Goal: Information Seeking & Learning: Find specific fact

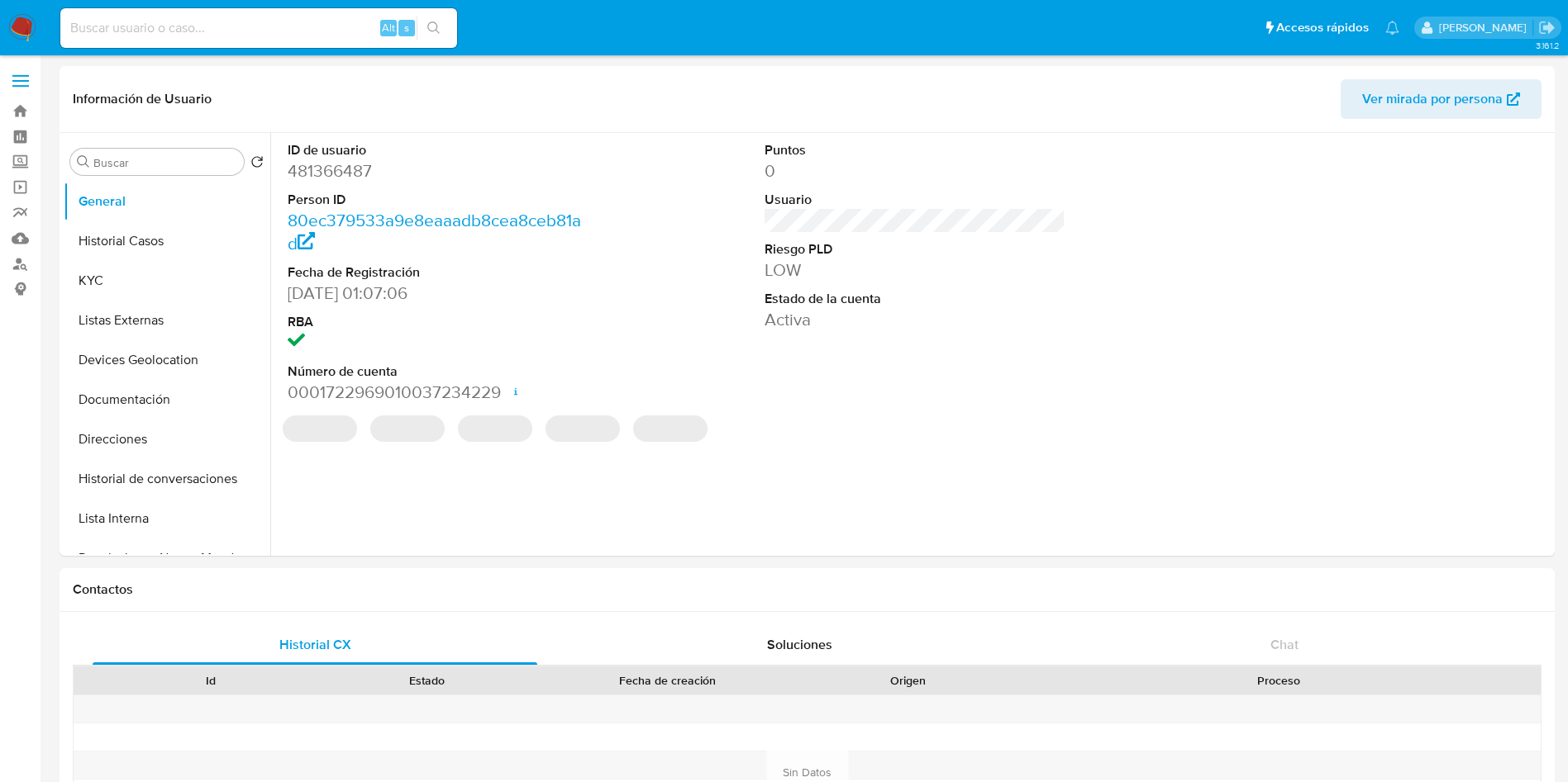
select select "10"
click at [14, 23] on img at bounding box center [22, 27] width 28 height 28
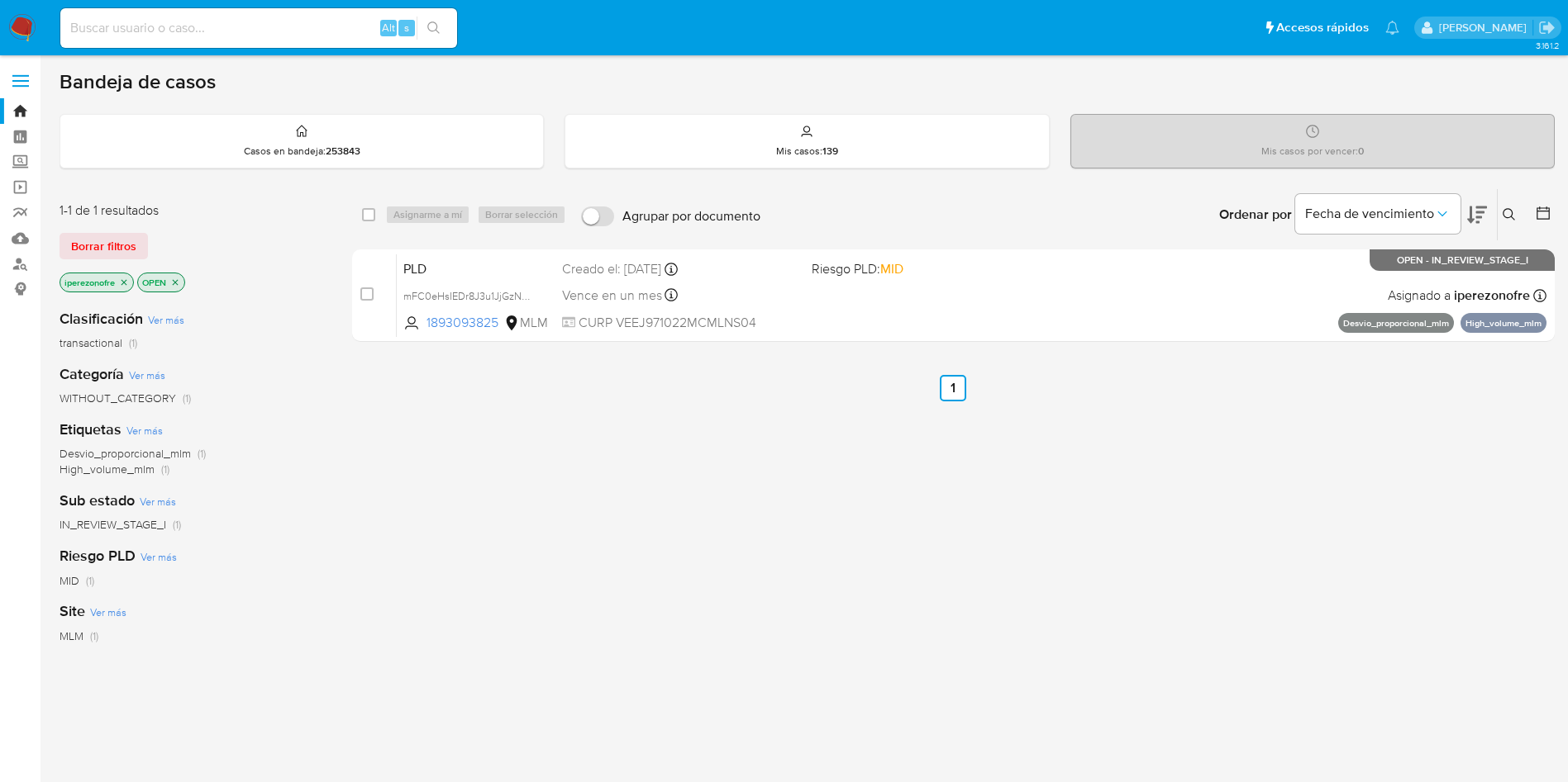
click at [1507, 209] on icon at bounding box center [1509, 214] width 13 height 13
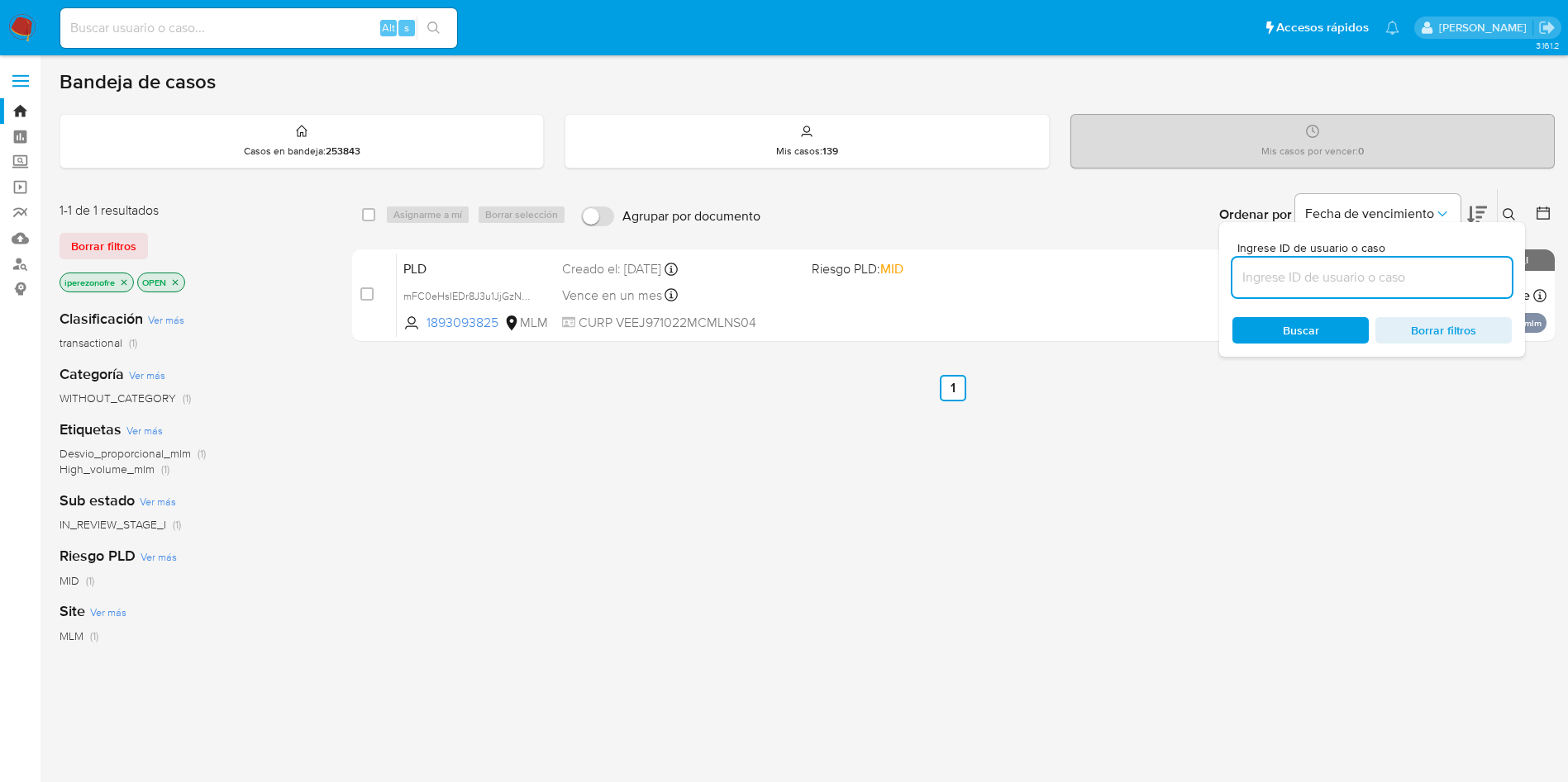
click at [1295, 274] on input at bounding box center [1372, 278] width 279 height 22
type input "481366487"
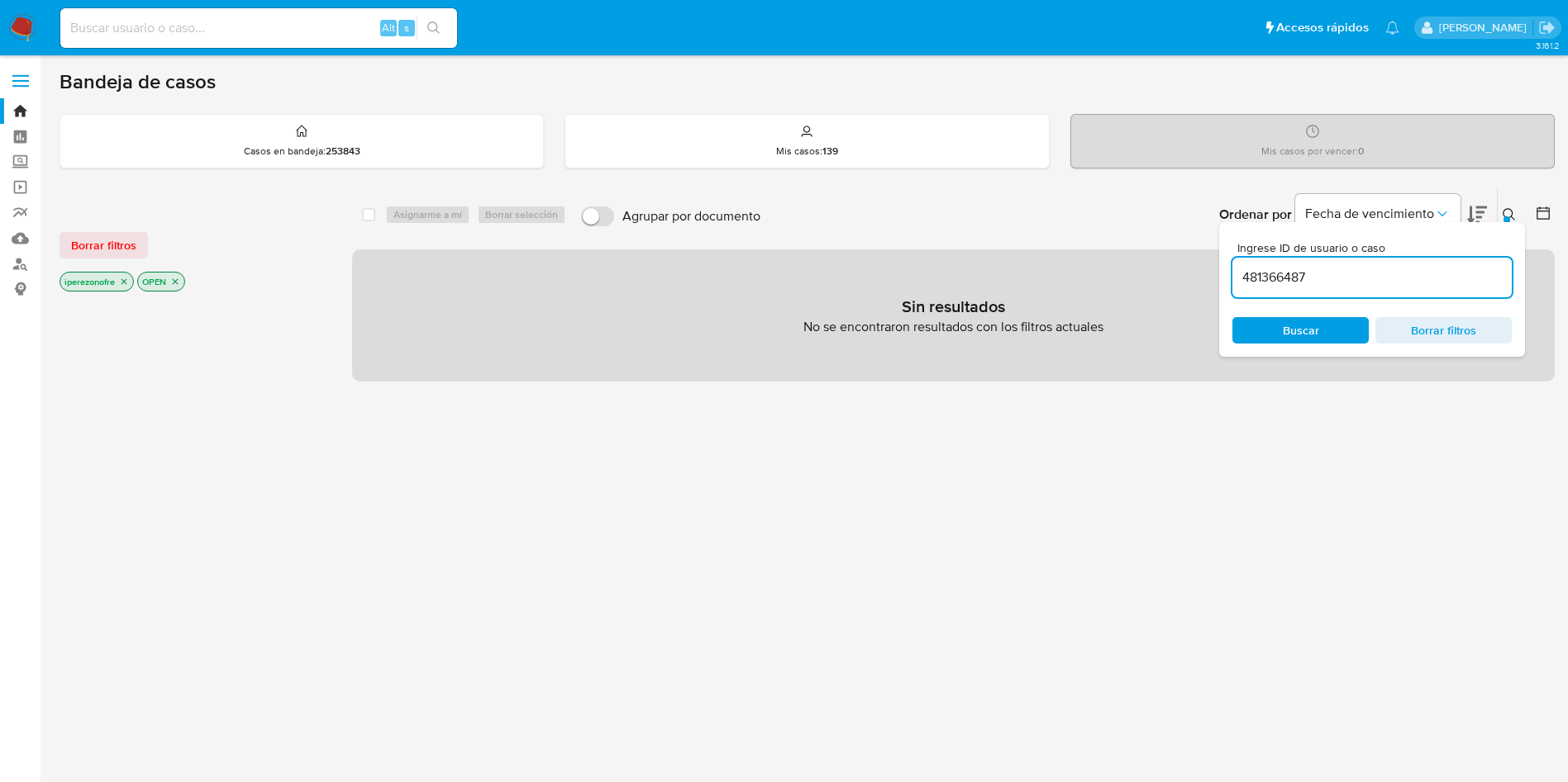
click at [126, 278] on icon "close-filter" at bounding box center [124, 282] width 10 height 10
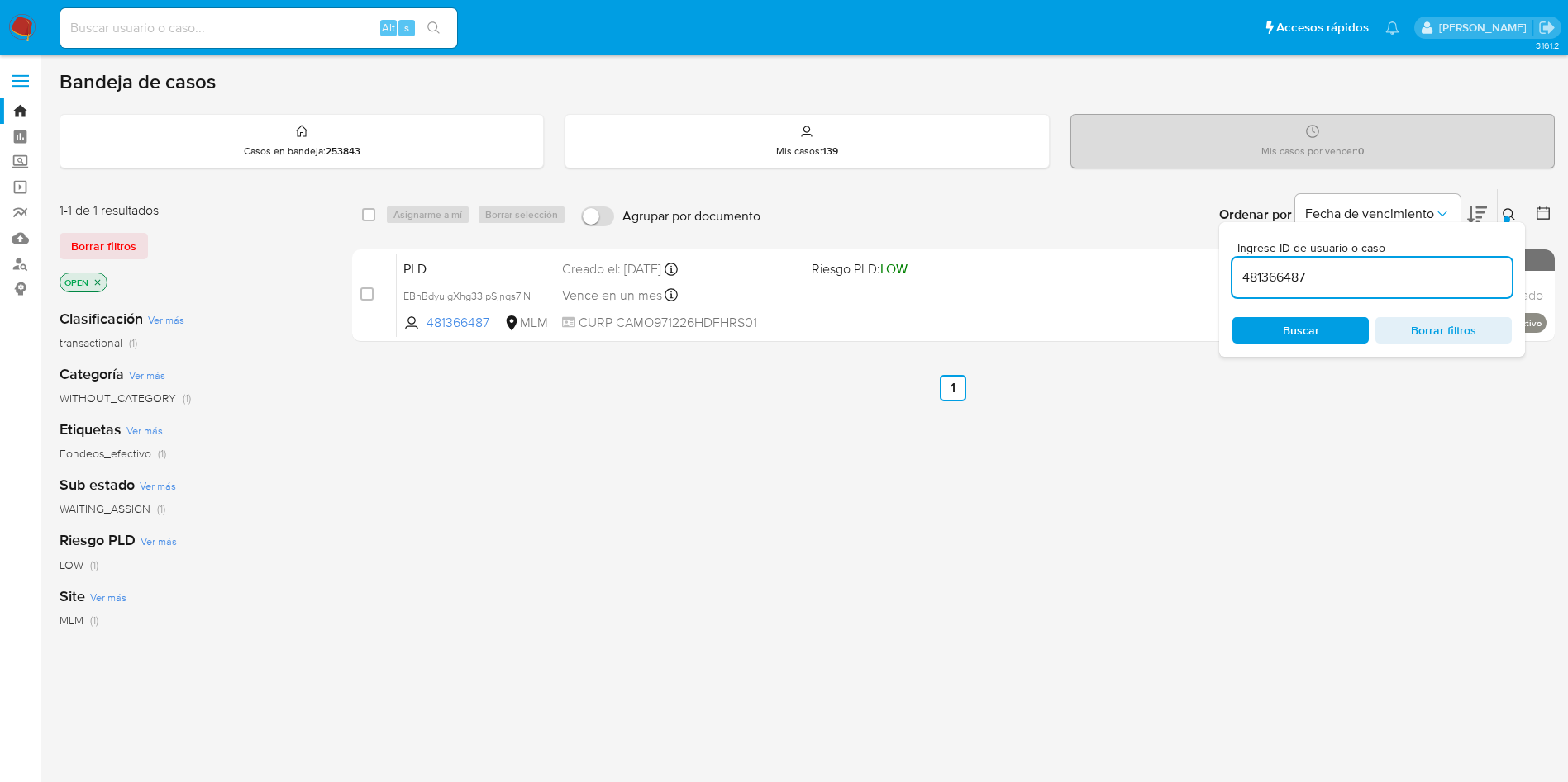
click at [706, 535] on div "select-all-cases-checkbox Asignarme a mí Borrar selección Agrupar por documento…" at bounding box center [953, 562] width 1202 height 748
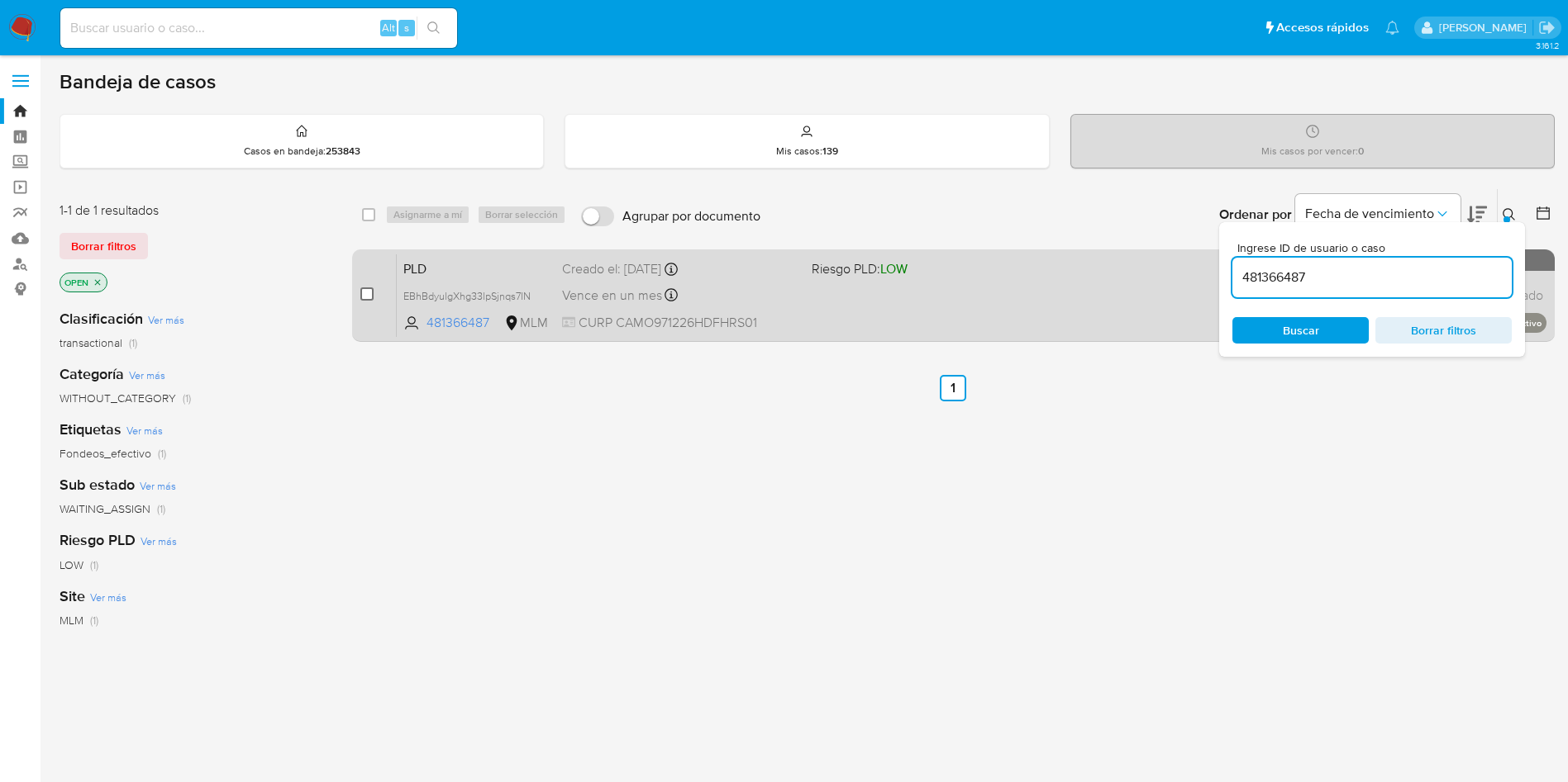
click at [367, 294] on input "checkbox" at bounding box center [366, 293] width 14 height 14
checkbox input "true"
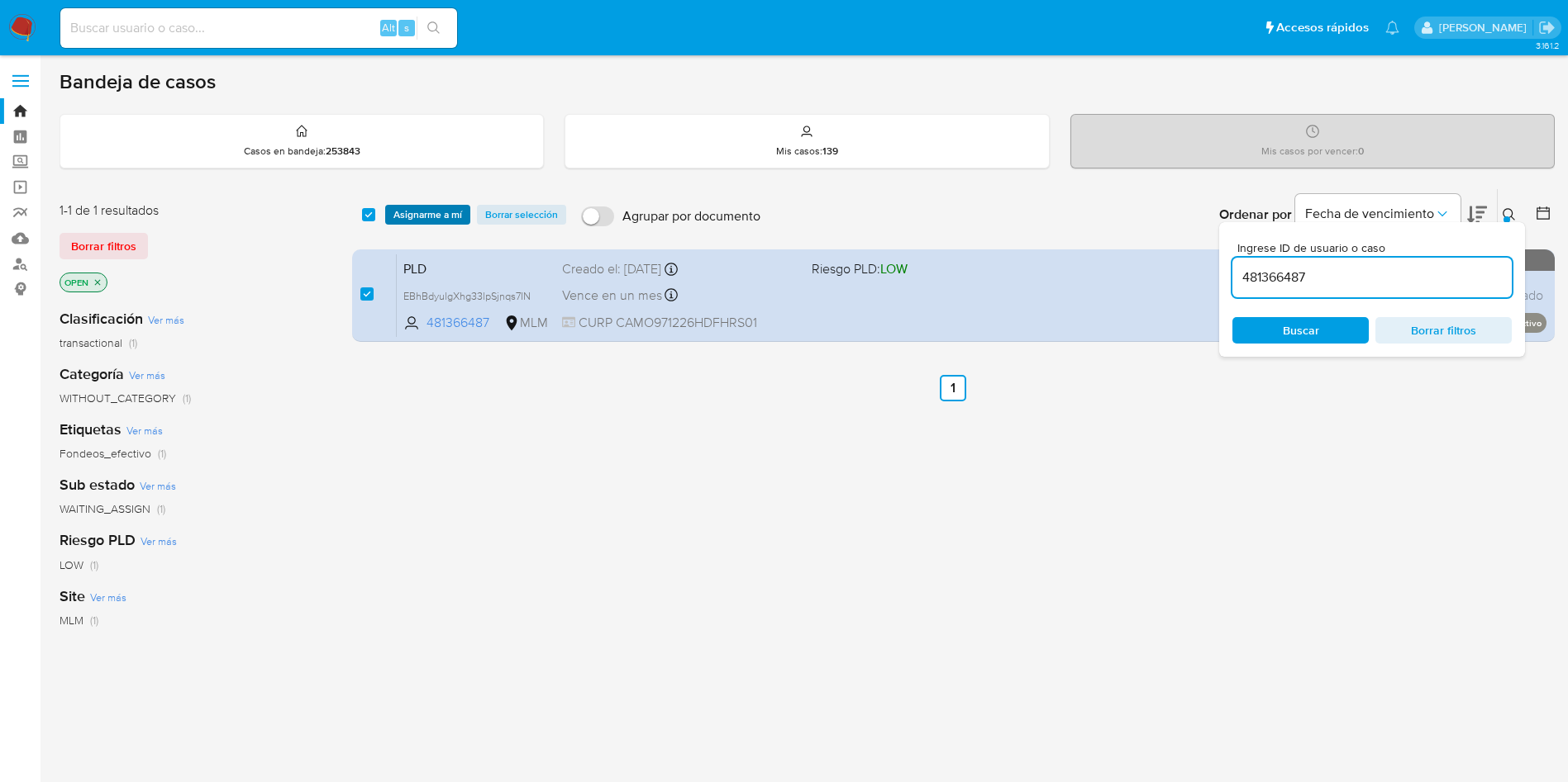
click at [422, 208] on span "Asignarme a mí" at bounding box center [428, 215] width 68 height 16
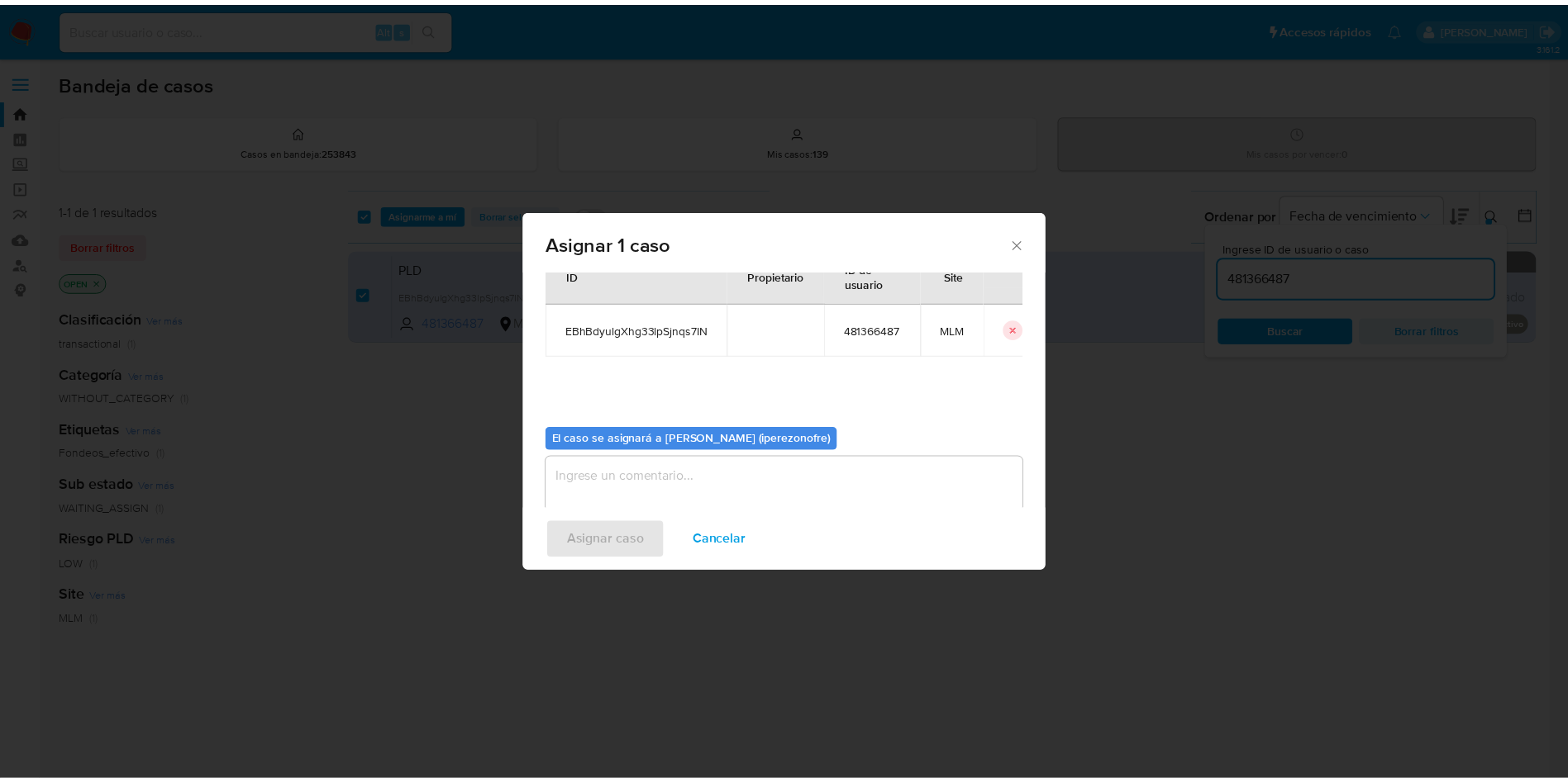
scroll to position [86, 0]
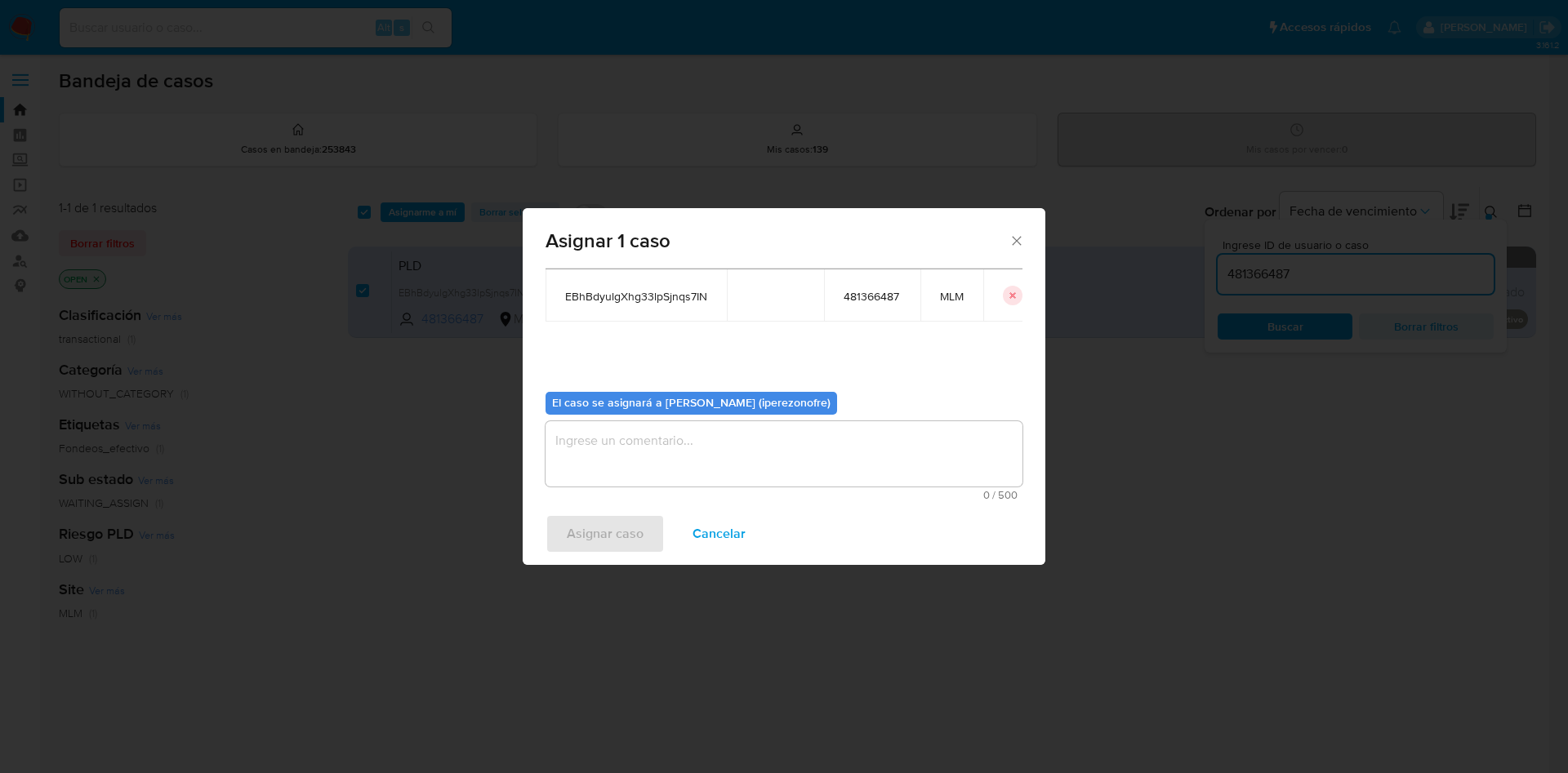
click at [756, 460] on textarea "assign-modal" at bounding box center [784, 454] width 476 height 66
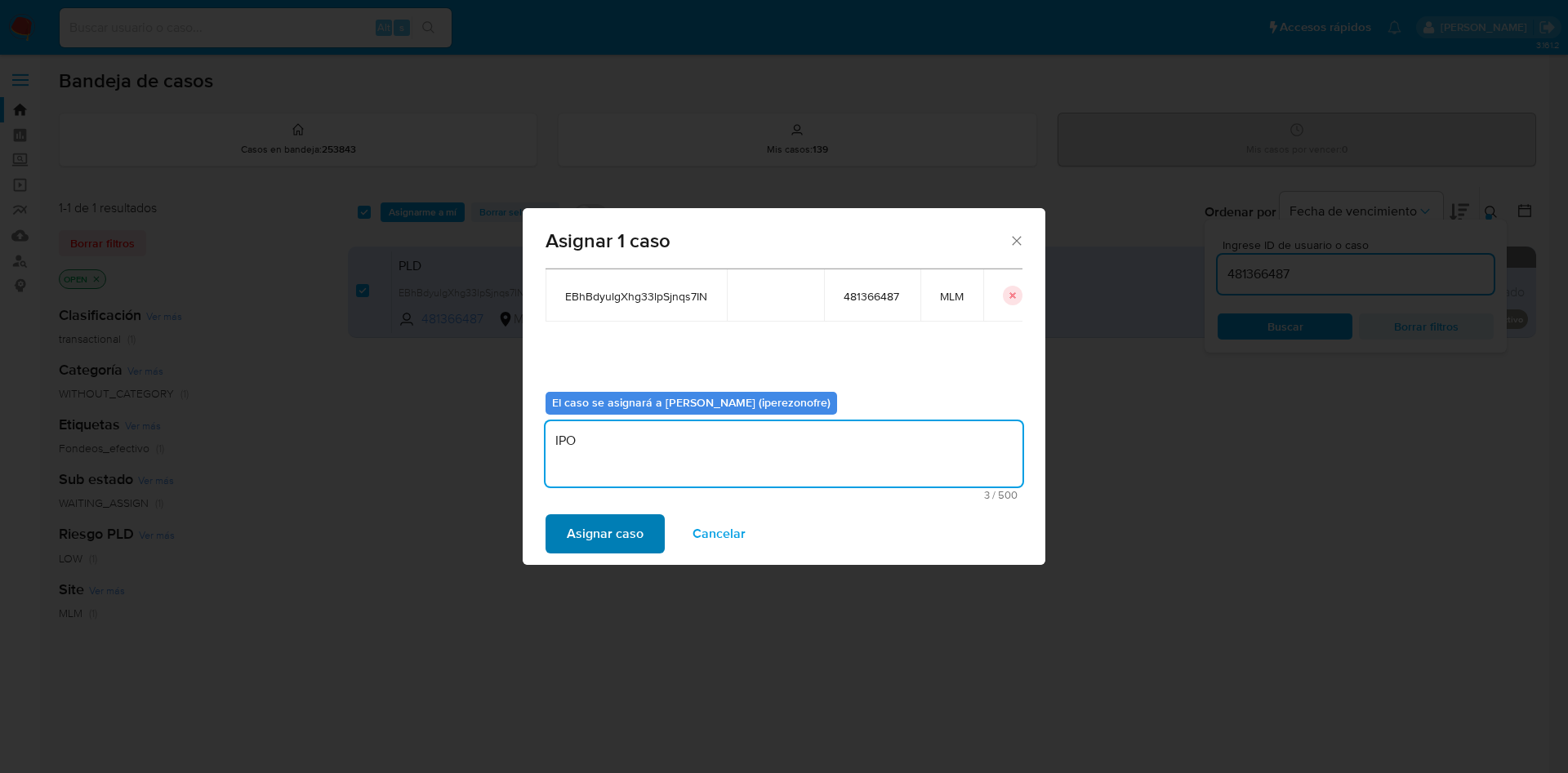
type textarea "IPO"
click at [612, 541] on span "Asignar caso" at bounding box center [604, 534] width 77 height 36
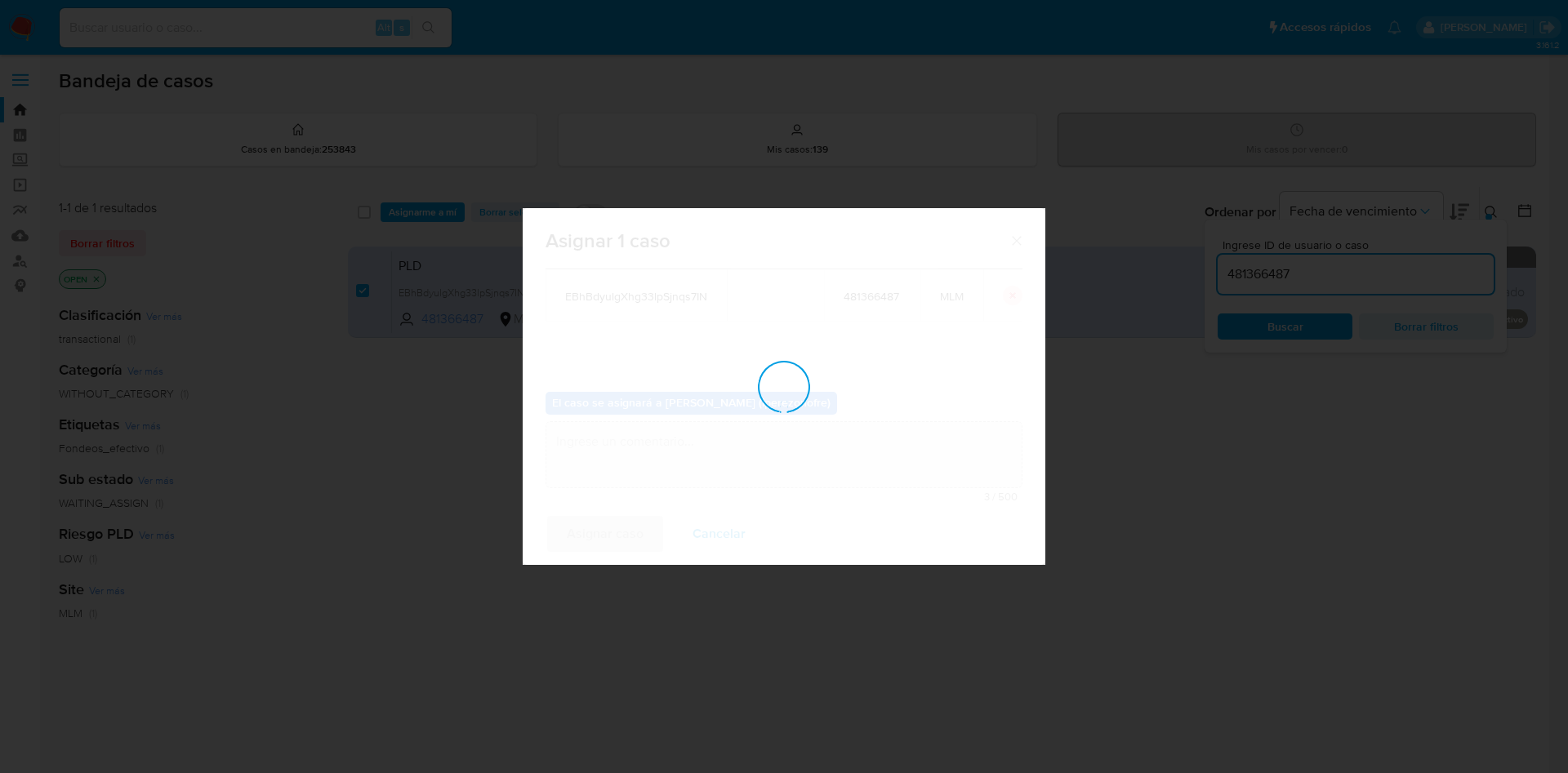
checkbox input "false"
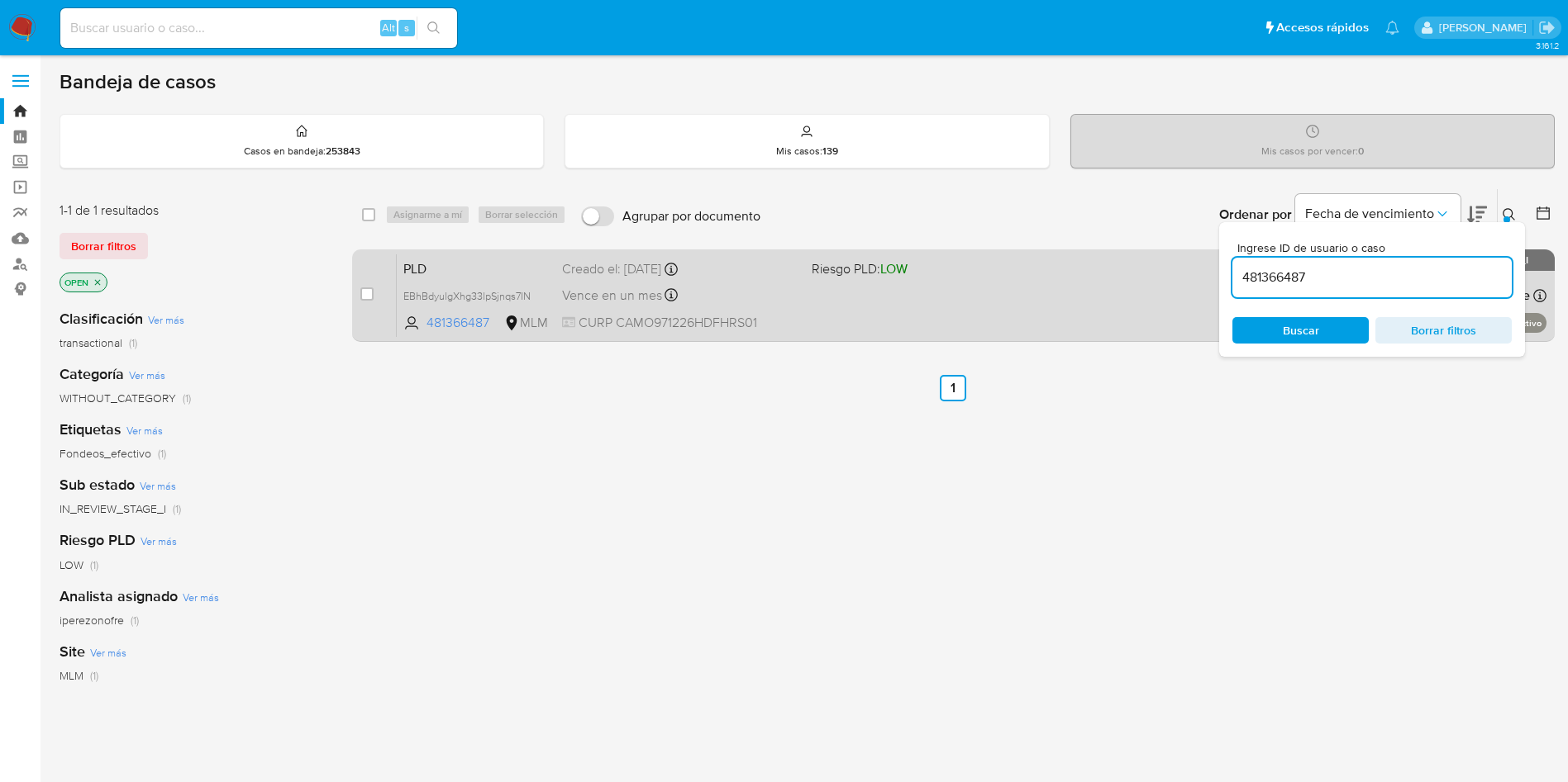
click at [766, 283] on div "PLD EBhBdyulgXhg33lpSjnqs7IN 481366487 MLM Riesgo PLD: LOW Creado el: 12/09/202…" at bounding box center [971, 295] width 1150 height 84
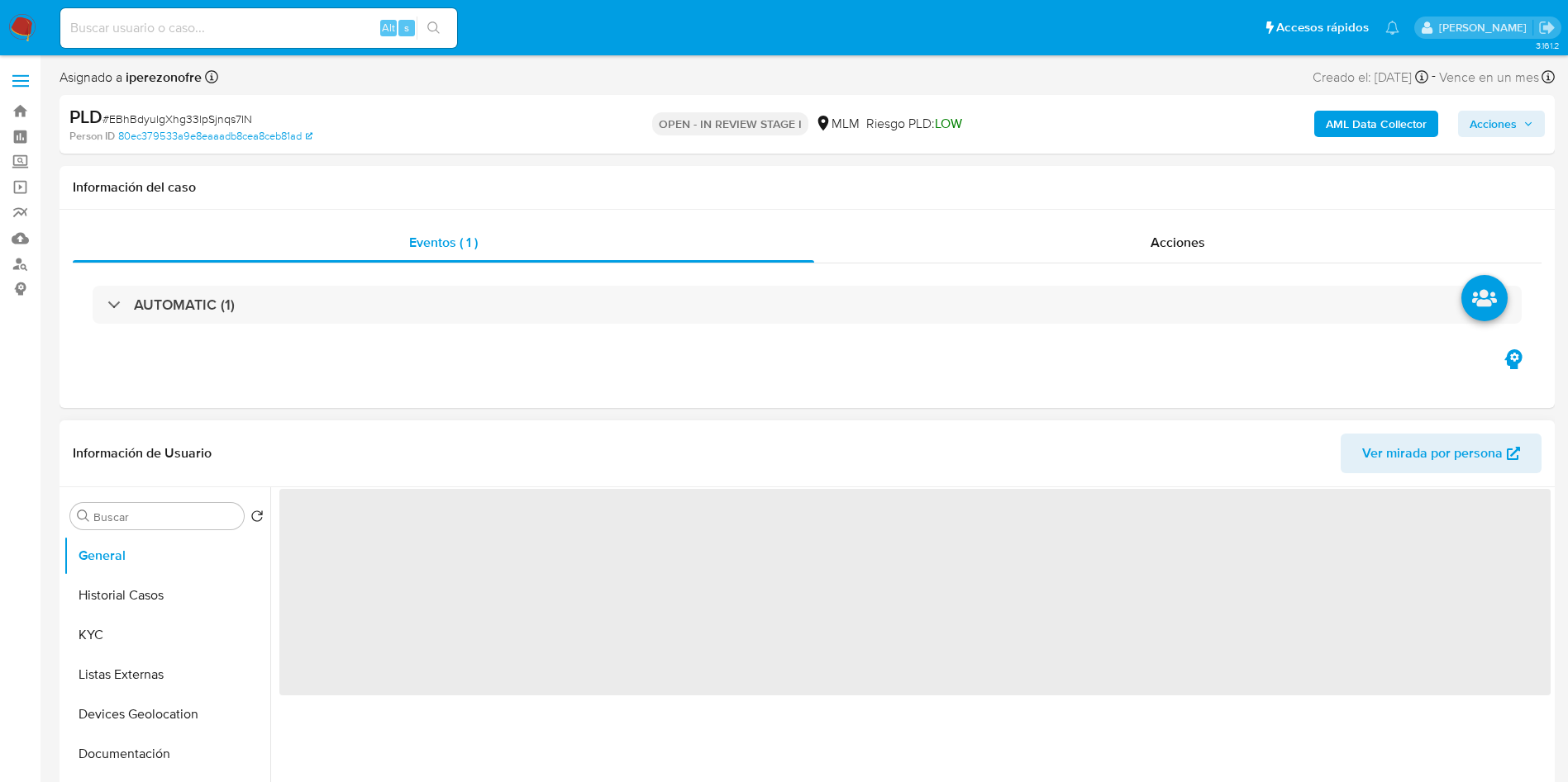
select select "10"
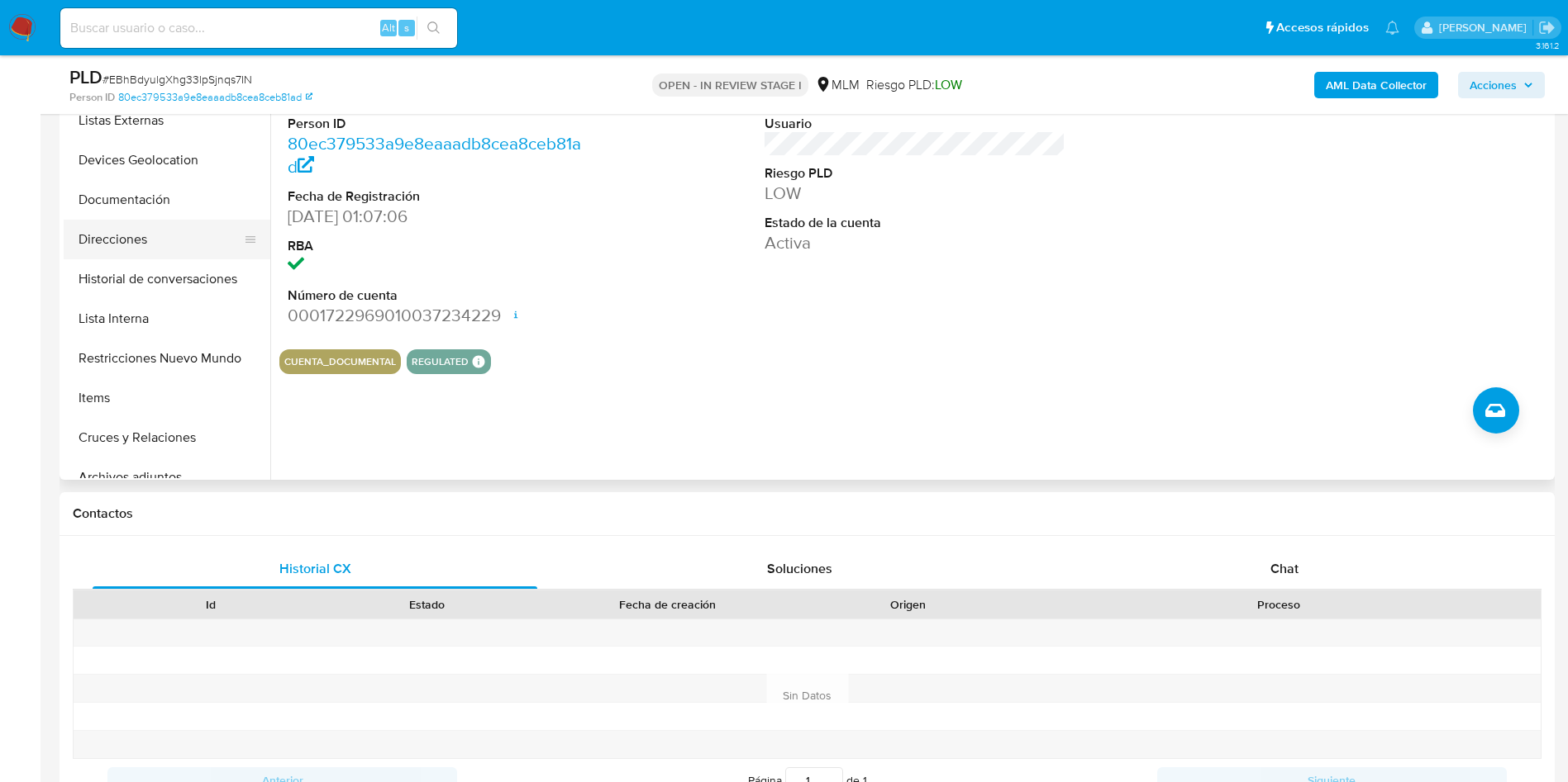
scroll to position [248, 0]
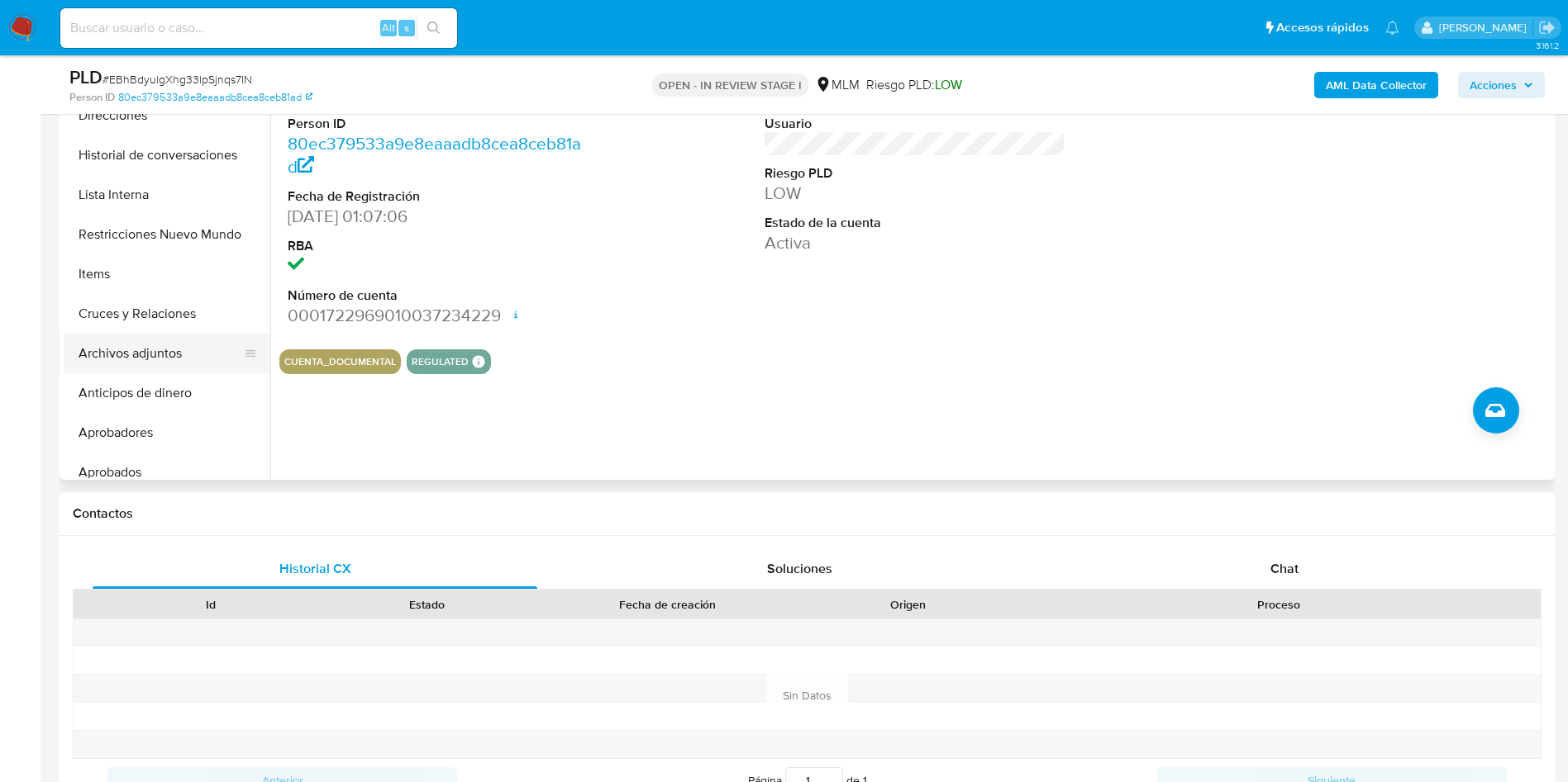
click at [148, 357] on button "Archivos adjuntos" at bounding box center [160, 354] width 193 height 40
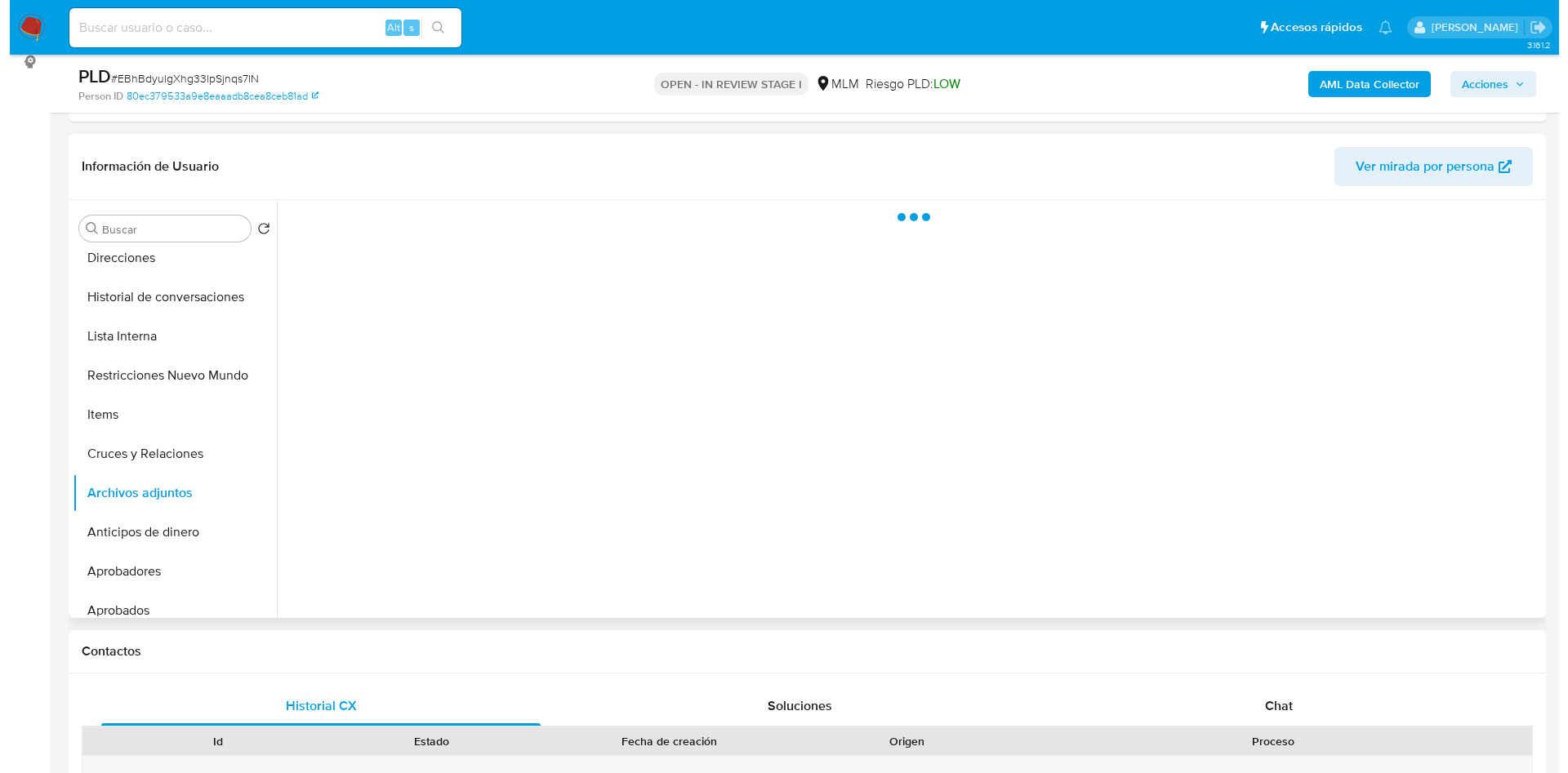
scroll to position [123, 0]
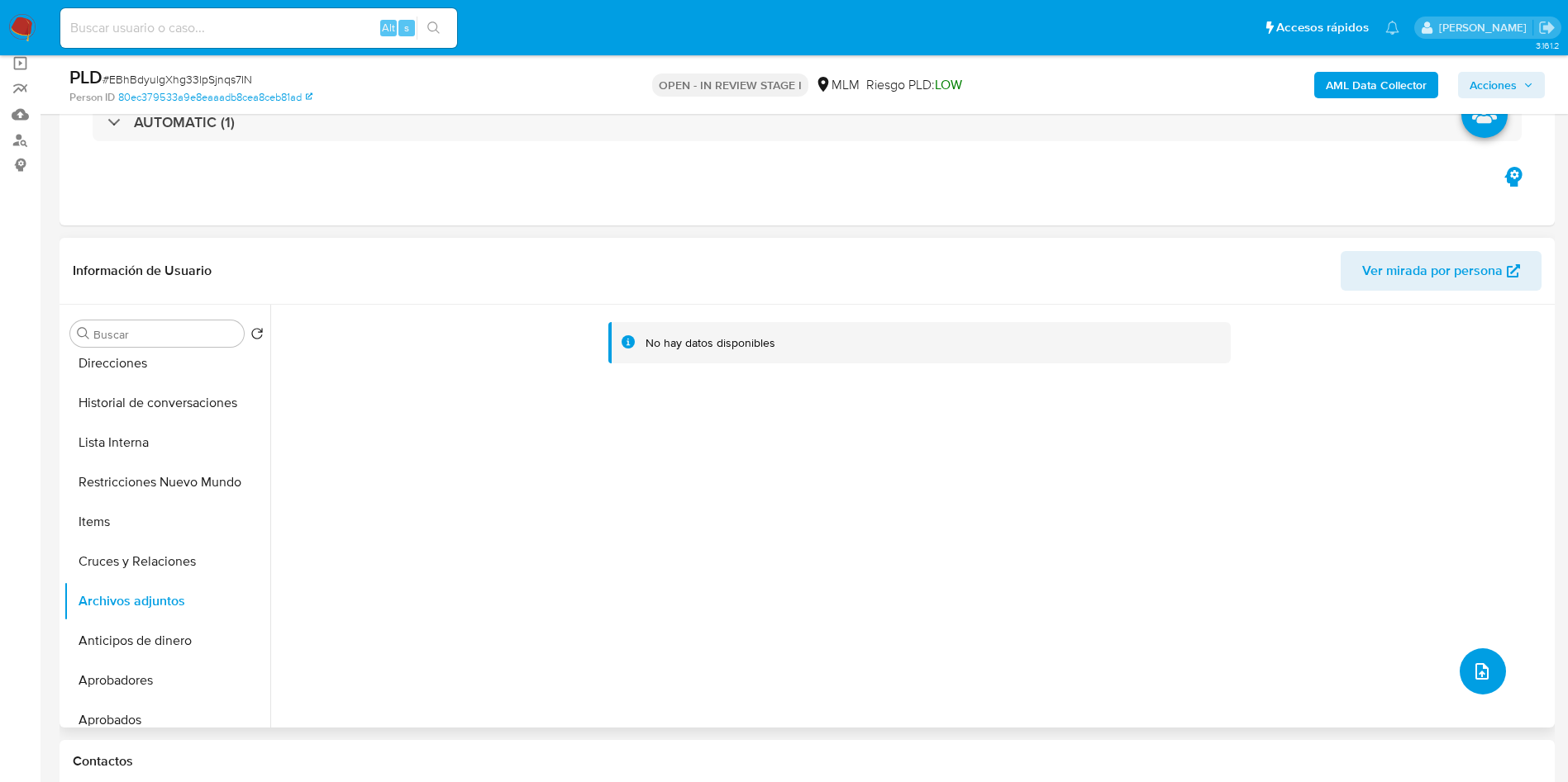
click at [1475, 664] on icon "upload-file" at bounding box center [1482, 672] width 20 height 20
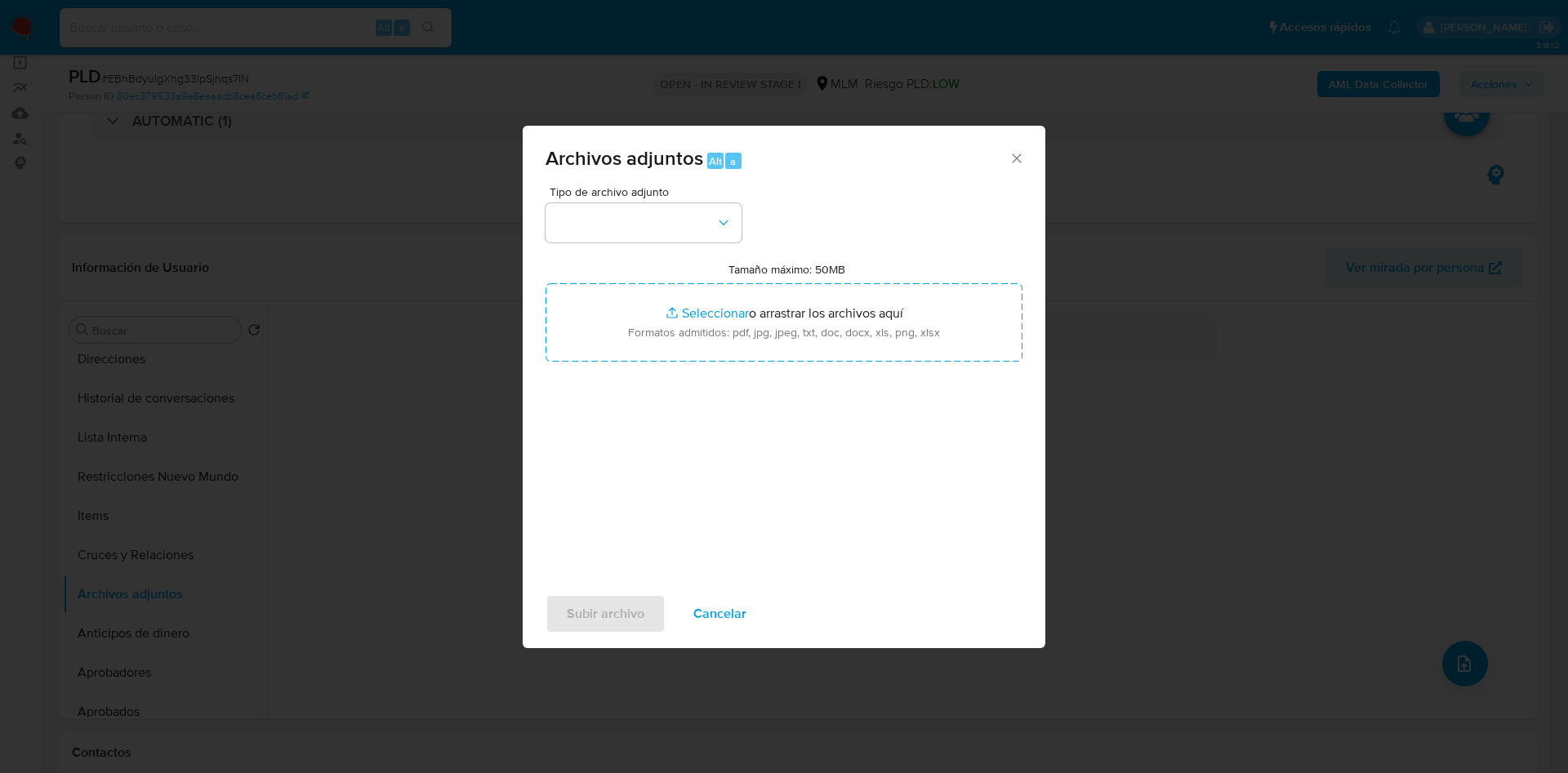
click at [708, 242] on div "Tipo de archivo adjunto Tamaño máximo: 50MB Seleccionar archivos Seleccionar o …" at bounding box center [784, 379] width 476 height 386
click at [712, 209] on button "button" at bounding box center [644, 223] width 196 height 40
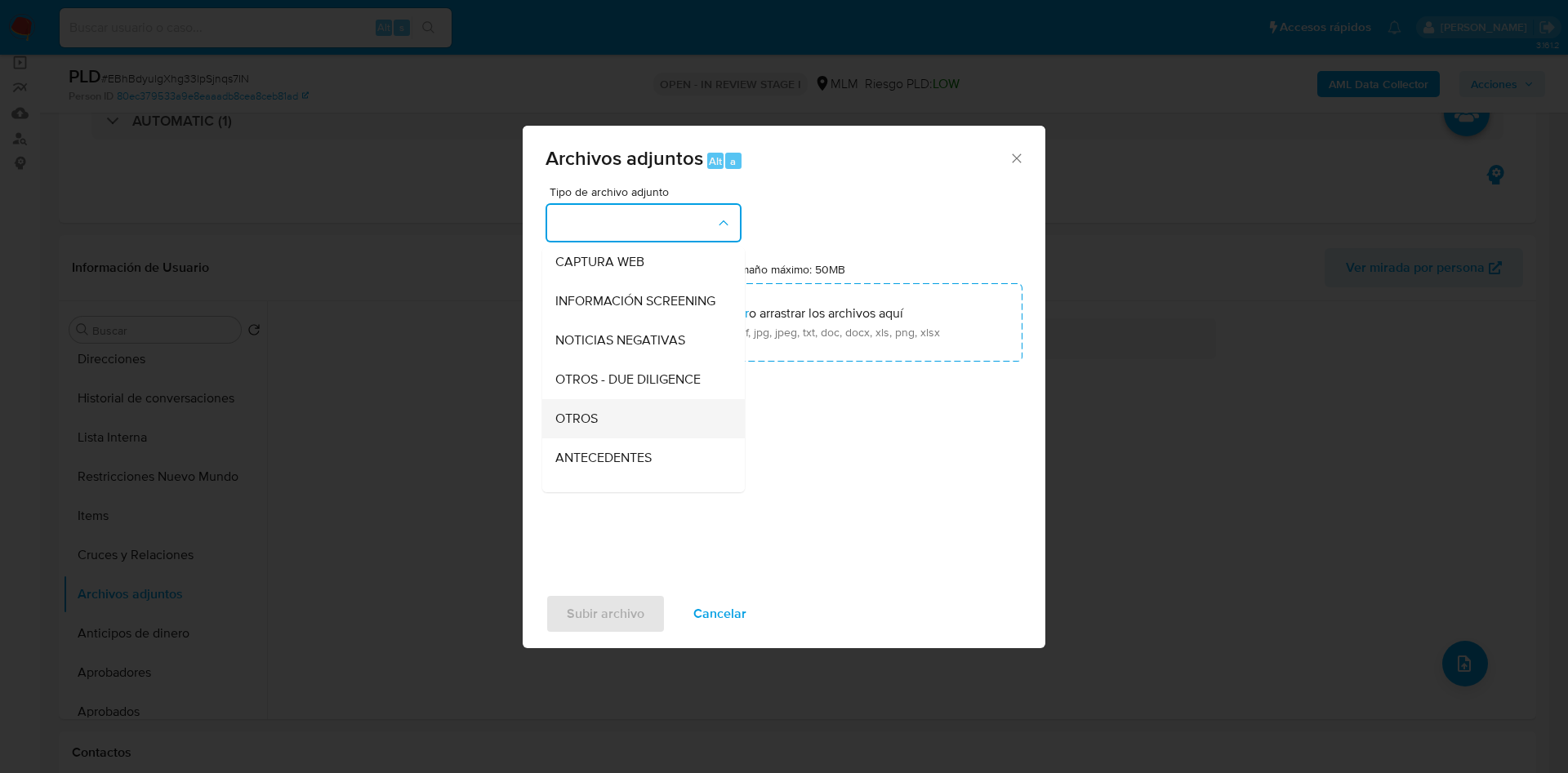
click at [645, 417] on div "OTROS" at bounding box center [638, 419] width 167 height 40
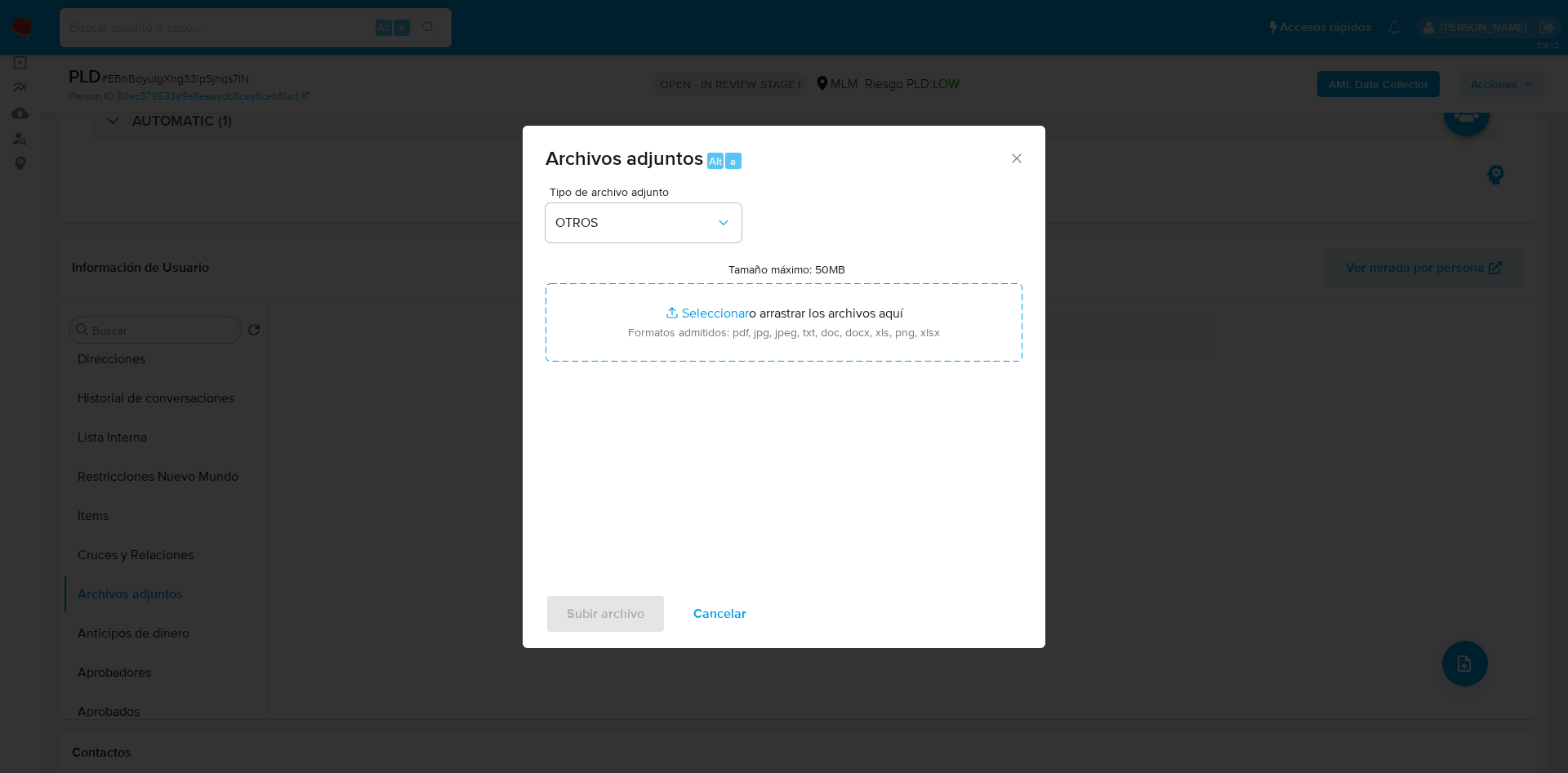
click at [962, 526] on div "Tipo de archivo adjunto OTROS Tamaño máximo: 50MB Seleccionar archivos Seleccio…" at bounding box center [784, 379] width 476 height 386
click at [825, 468] on div "Tipo de archivo adjunto OTROS Tamaño máximo: 50MB Seleccionar archivos Seleccio…" at bounding box center [784, 379] width 476 height 386
click at [594, 614] on span "Subir archivo" at bounding box center [605, 614] width 77 height 36
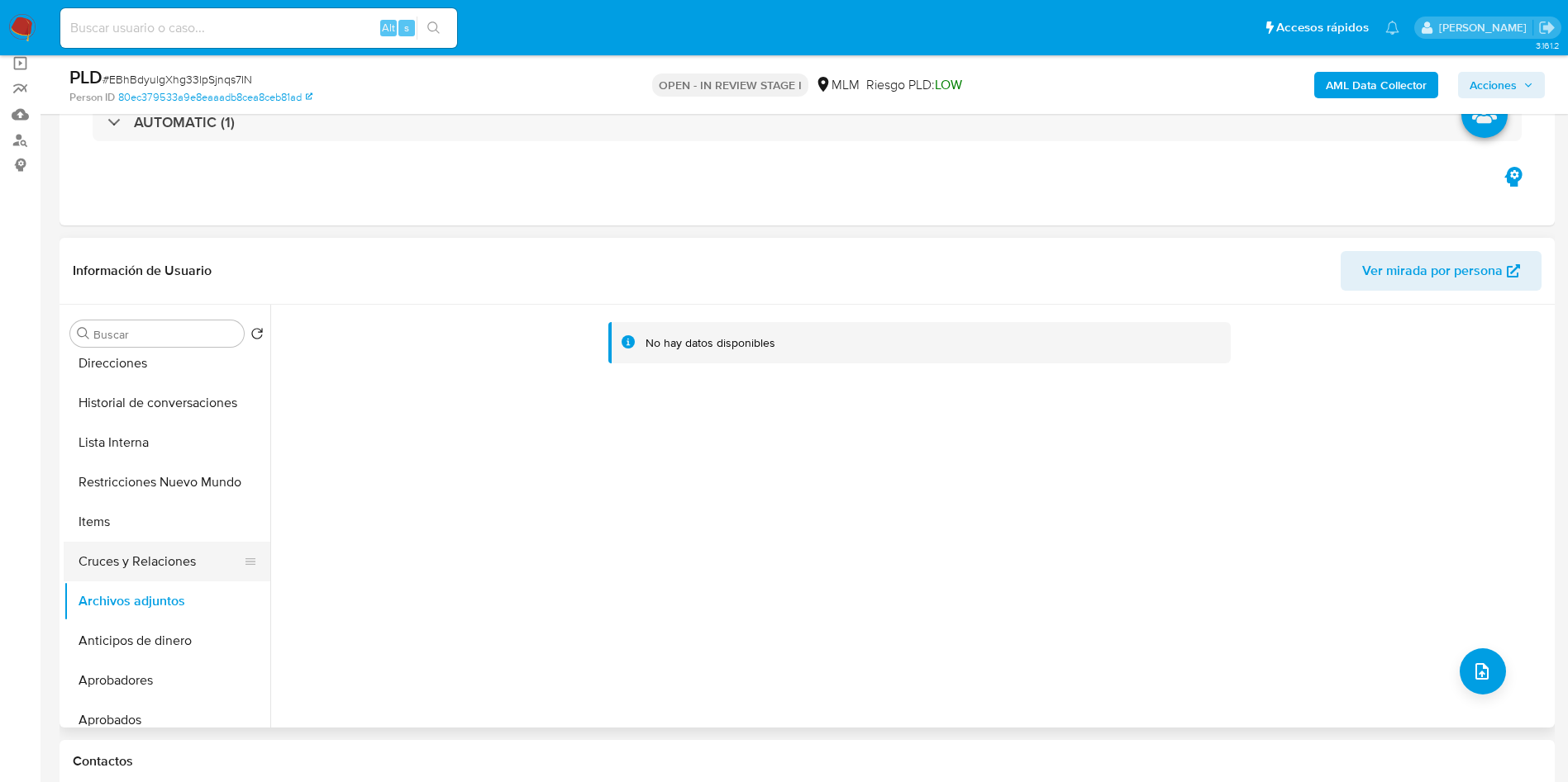
click at [126, 549] on button "Cruces y Relaciones" at bounding box center [160, 562] width 193 height 40
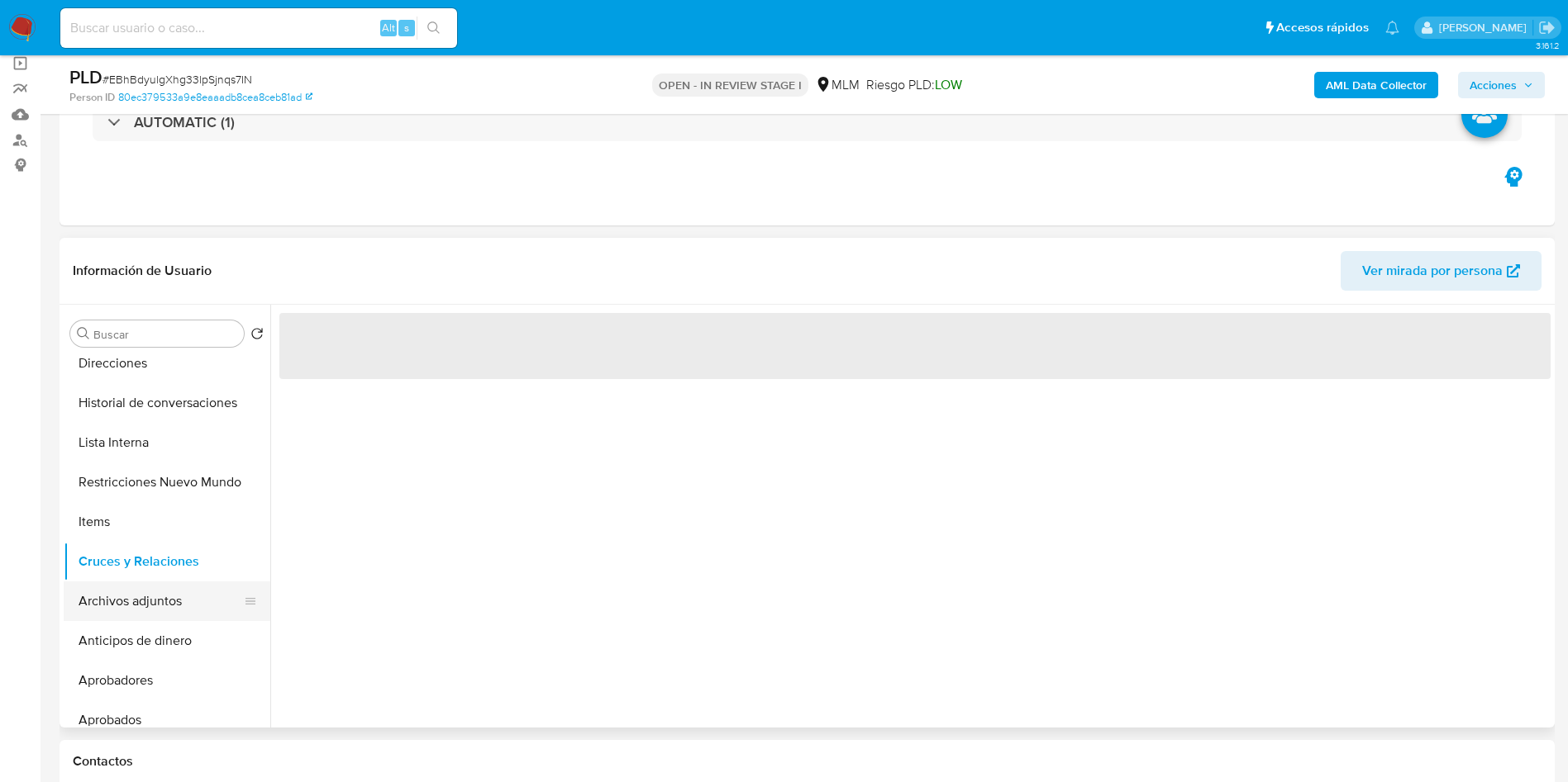
click at [131, 593] on button "Archivos adjuntos" at bounding box center [160, 602] width 193 height 40
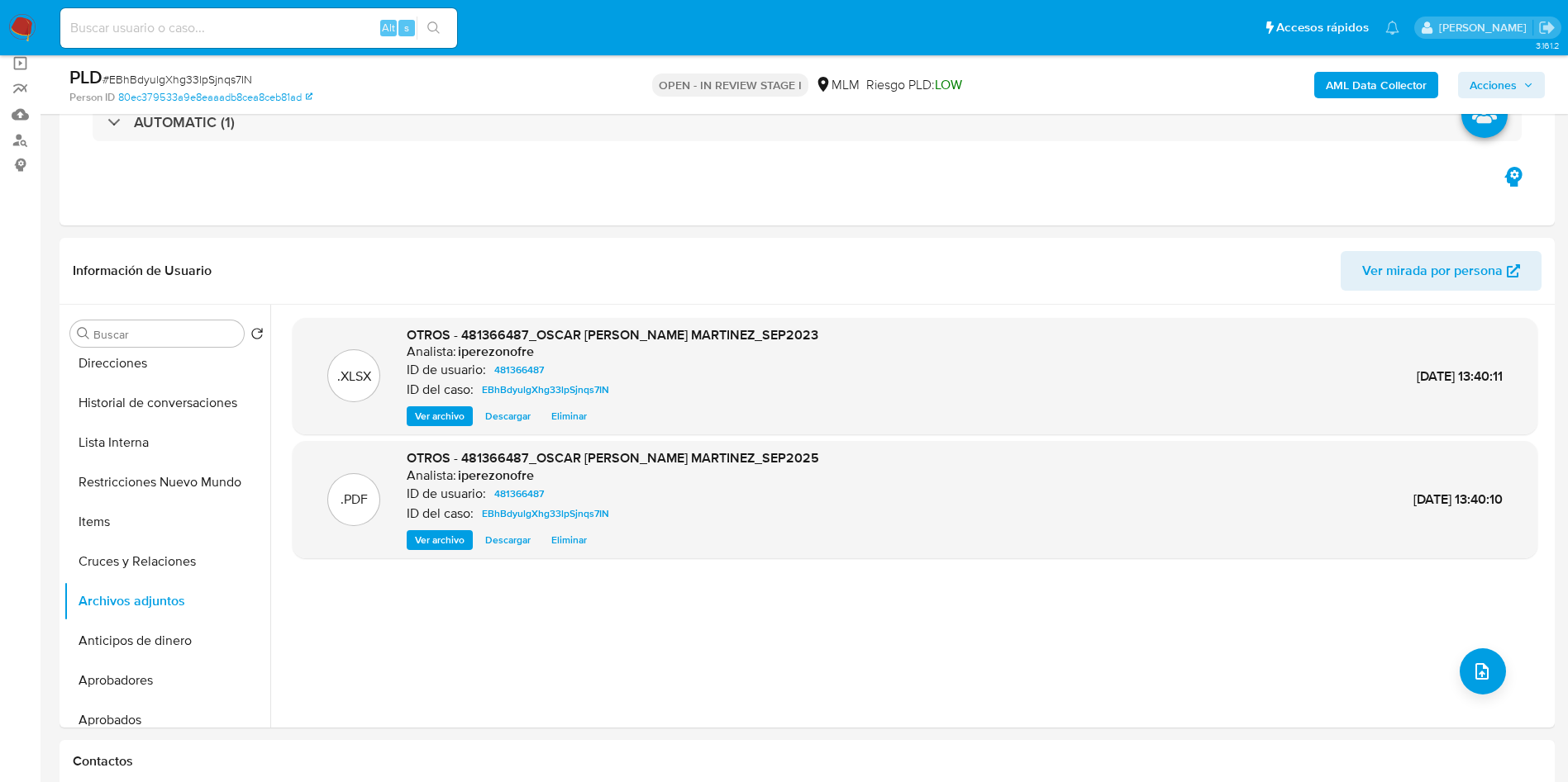
click at [1517, 69] on div "AML Data Collector Acciones" at bounding box center [1300, 85] width 488 height 39
click at [1538, 77] on button "Acciones" at bounding box center [1501, 85] width 87 height 26
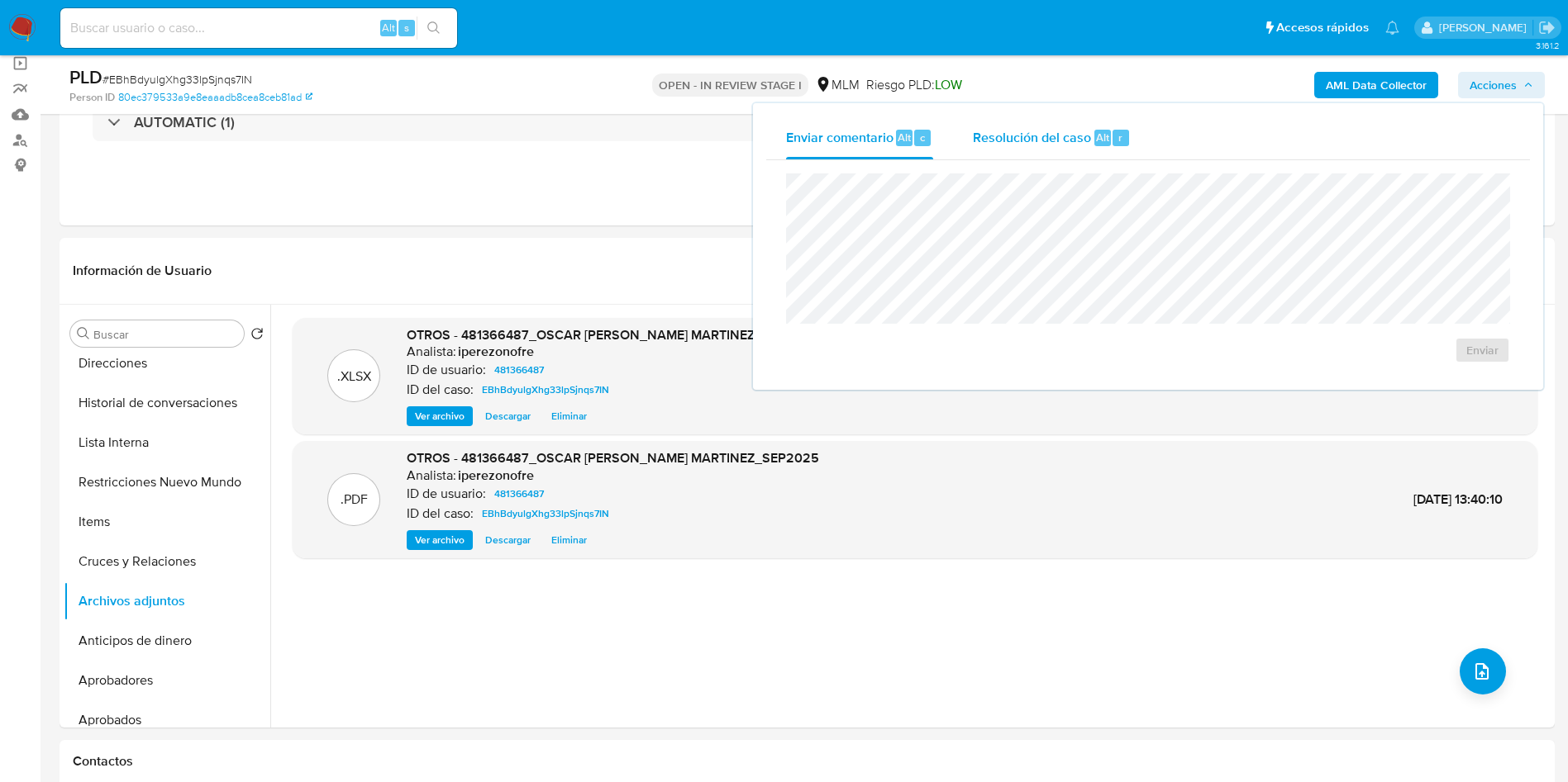
click at [1033, 135] on span "Resolución del caso" at bounding box center [1032, 137] width 119 height 19
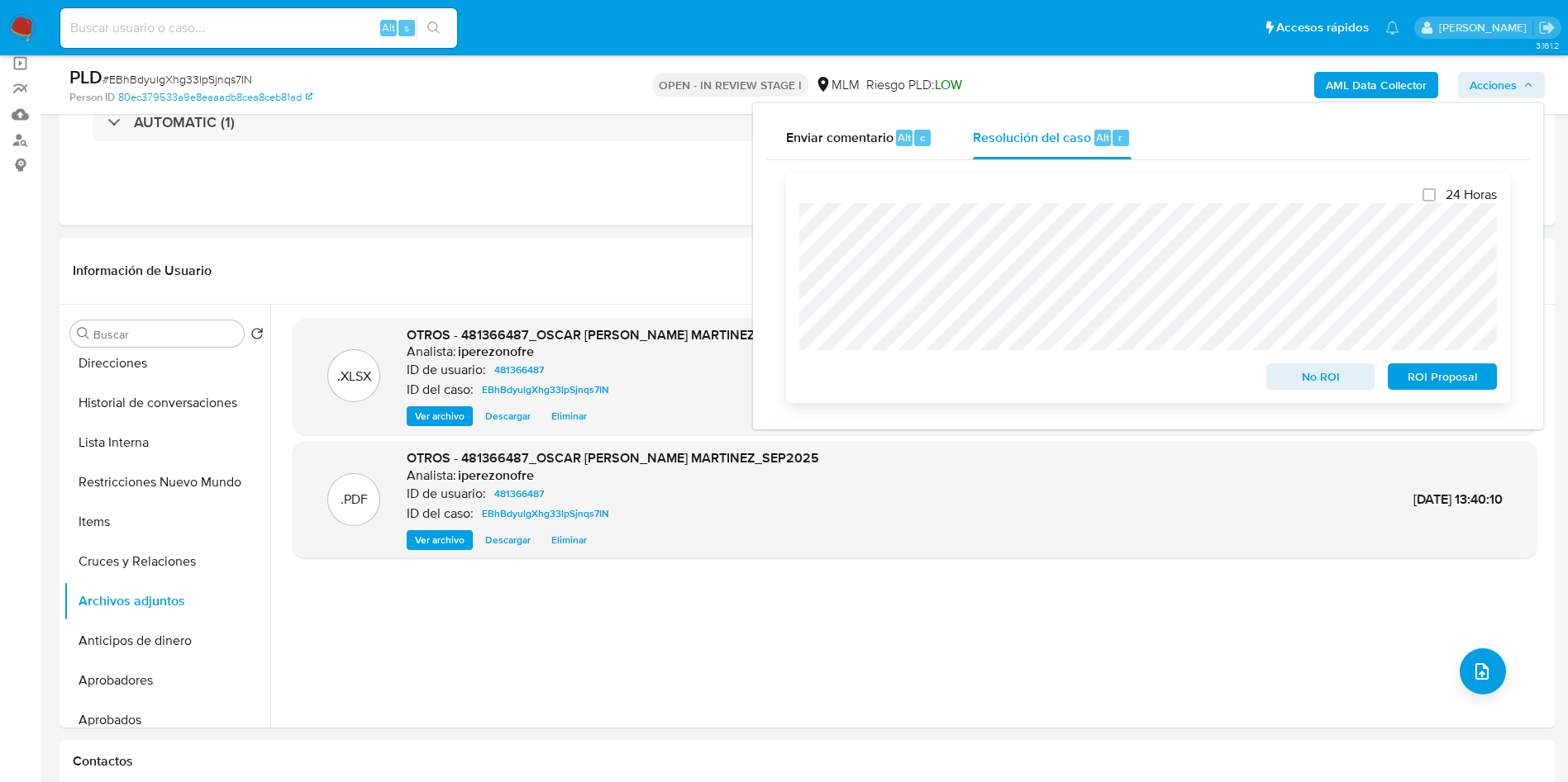
click at [1446, 385] on span "ROI Proposal" at bounding box center [1442, 376] width 86 height 23
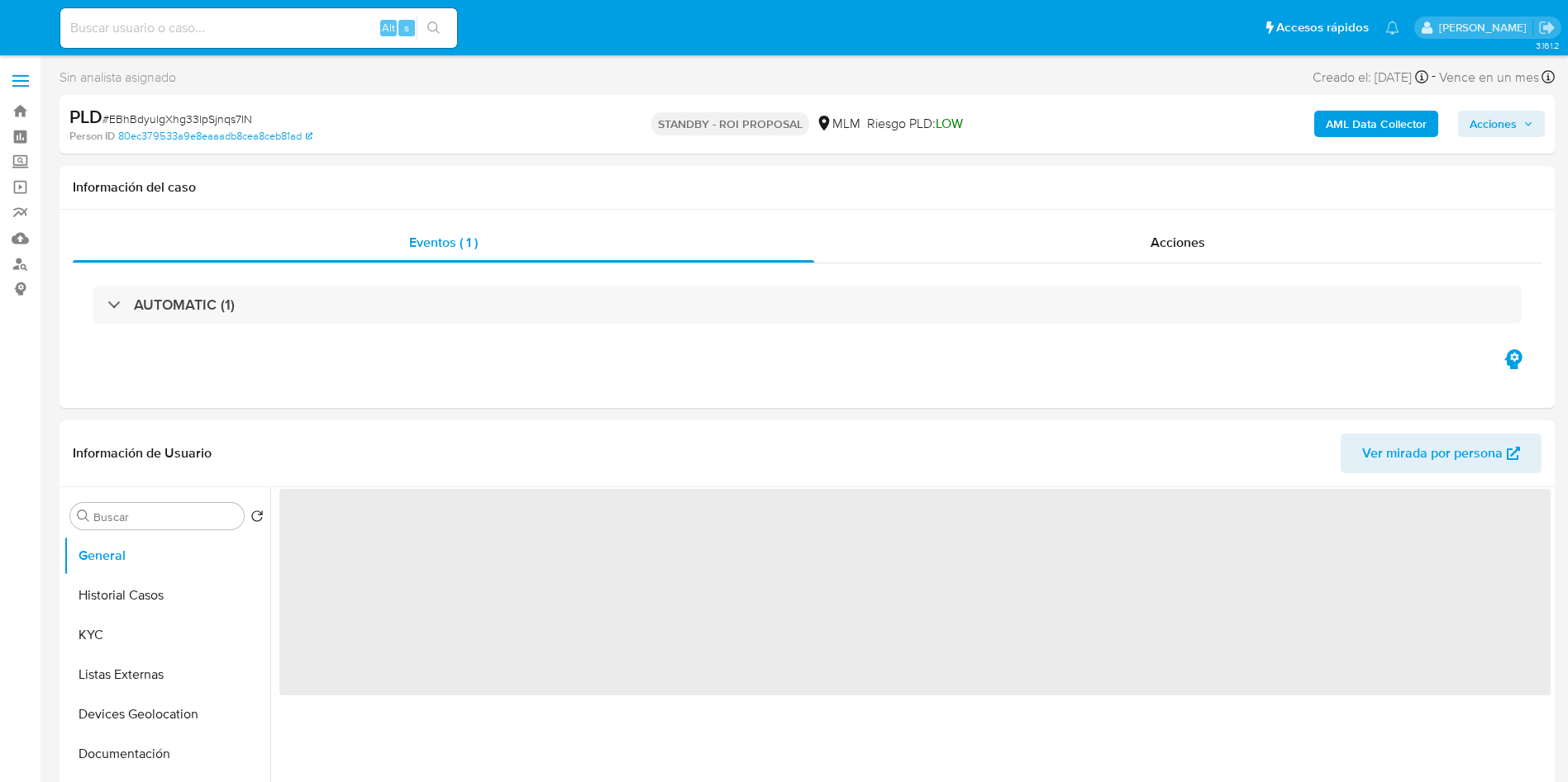
select select "10"
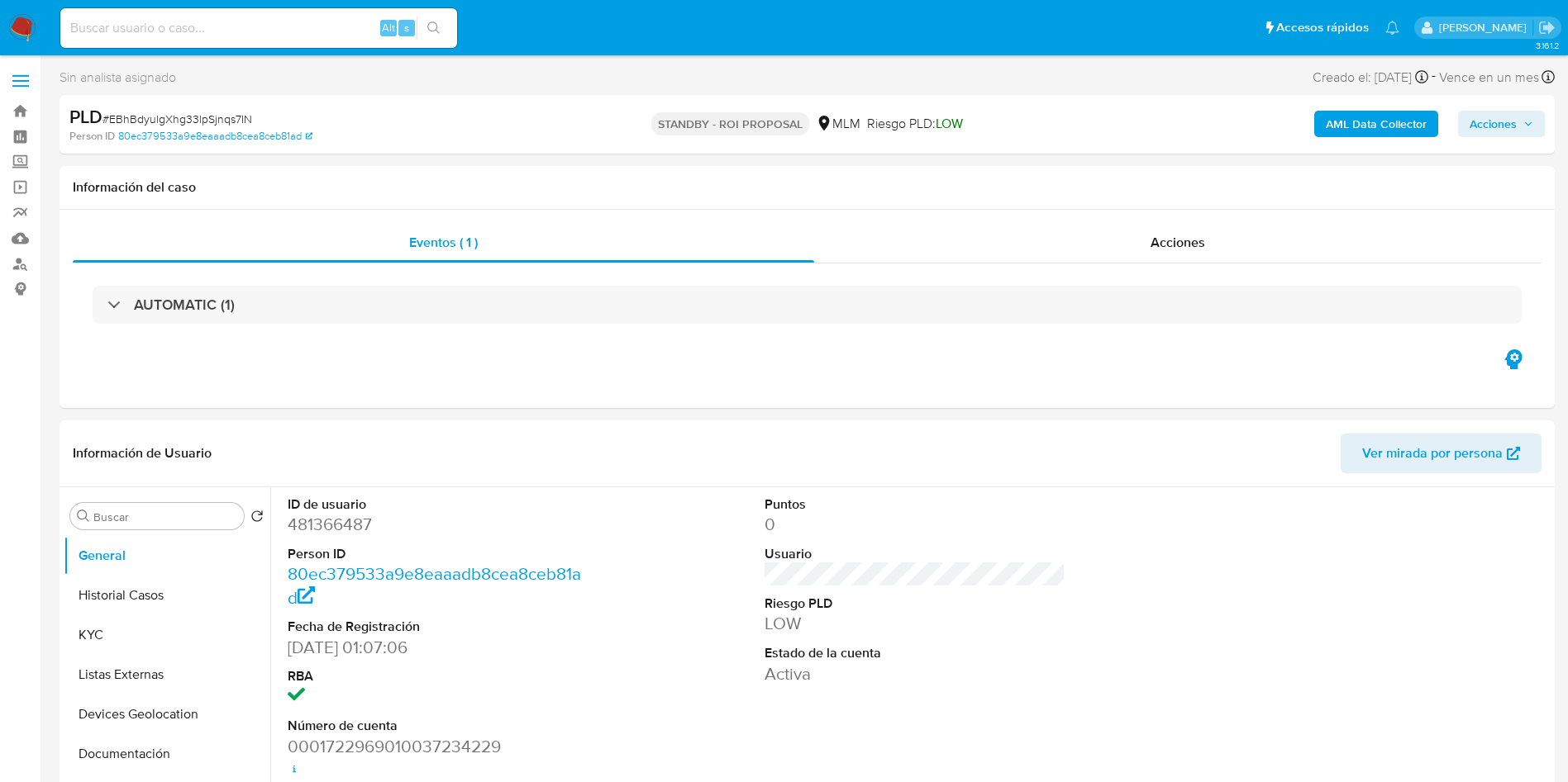
select select "10"
click at [261, 30] on input at bounding box center [258, 28] width 397 height 22
paste input "160332401"
type input "160332401"
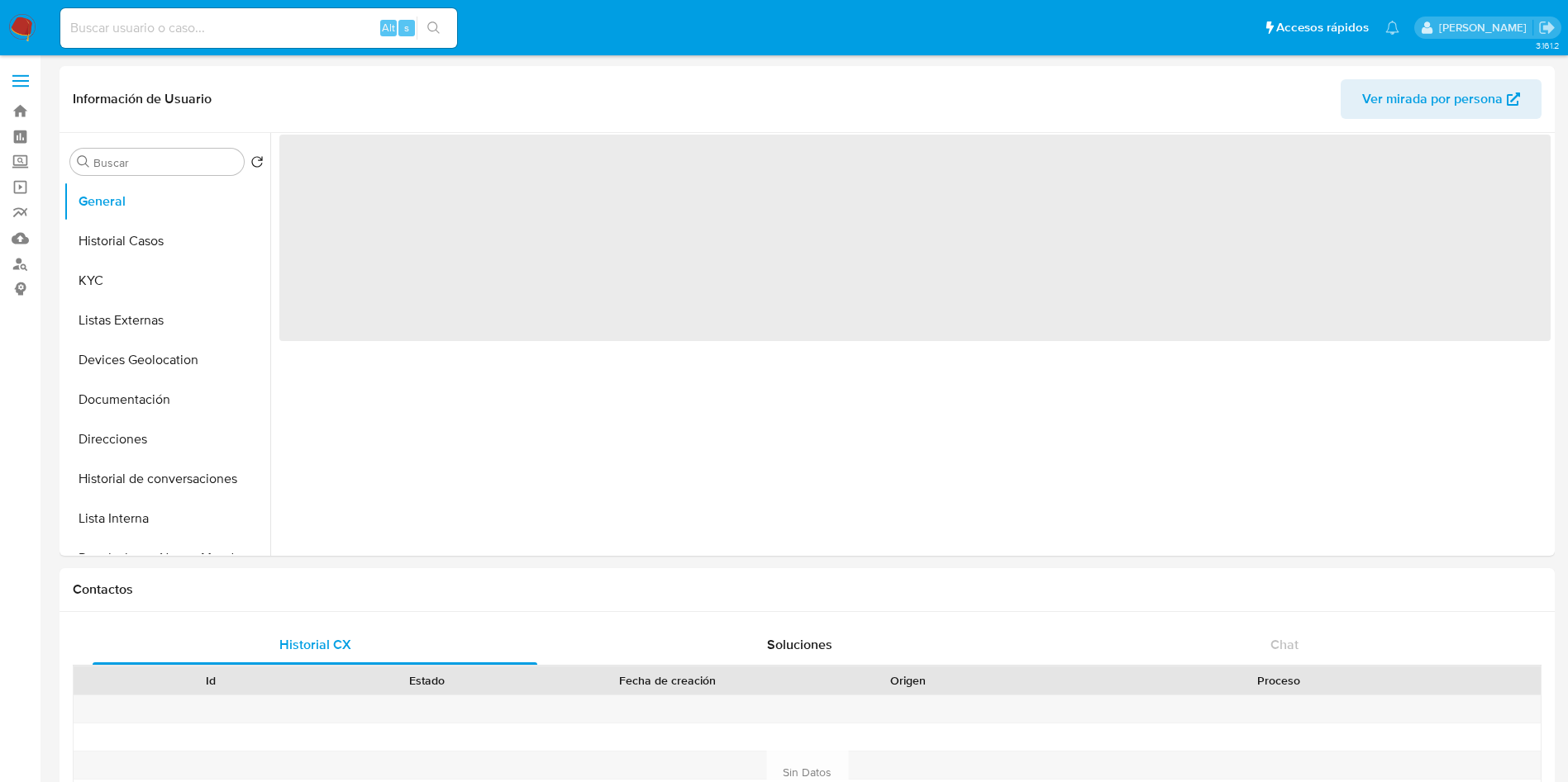
select select "10"
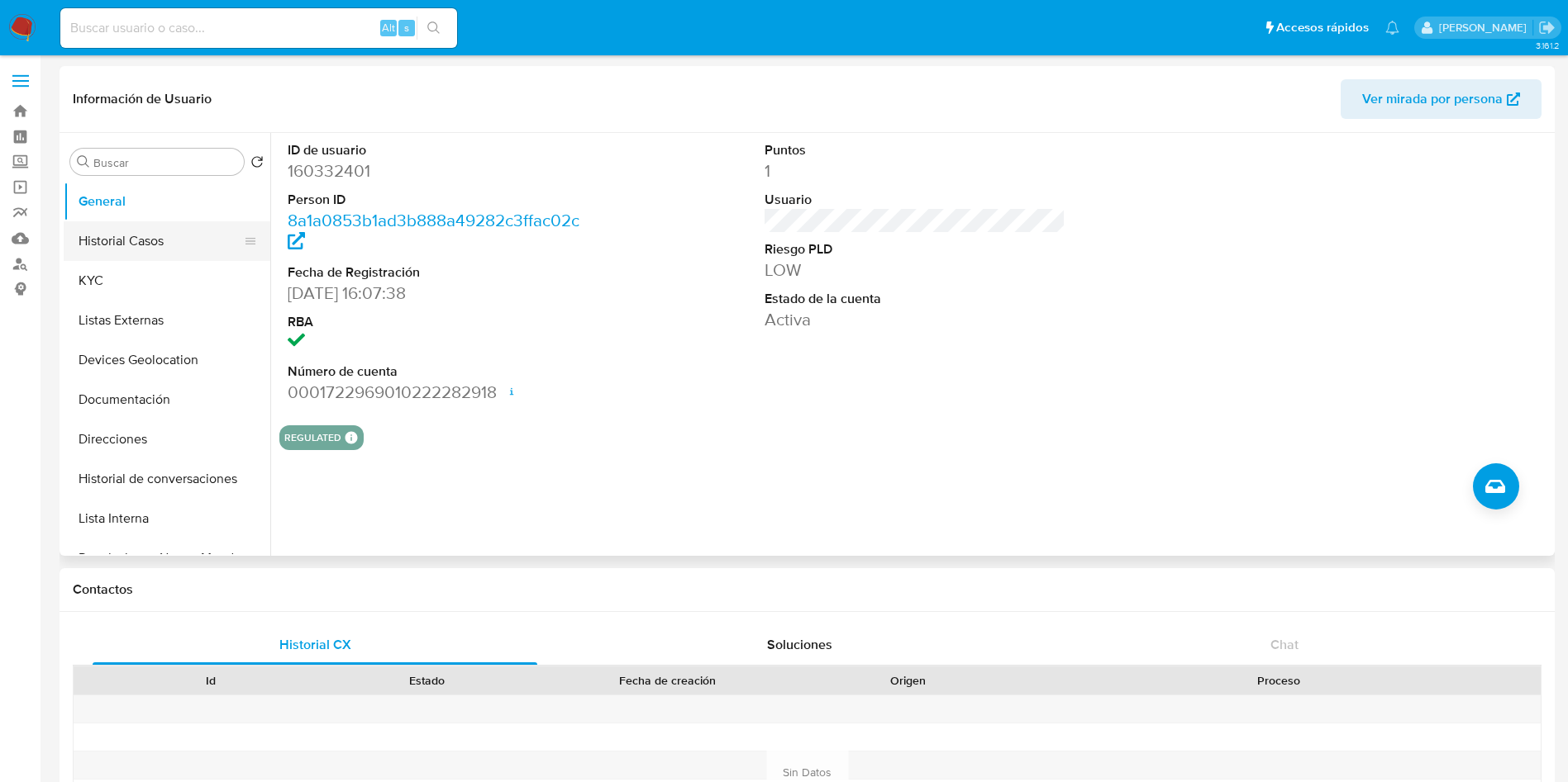
click at [120, 250] on button "Historial Casos" at bounding box center [160, 242] width 193 height 40
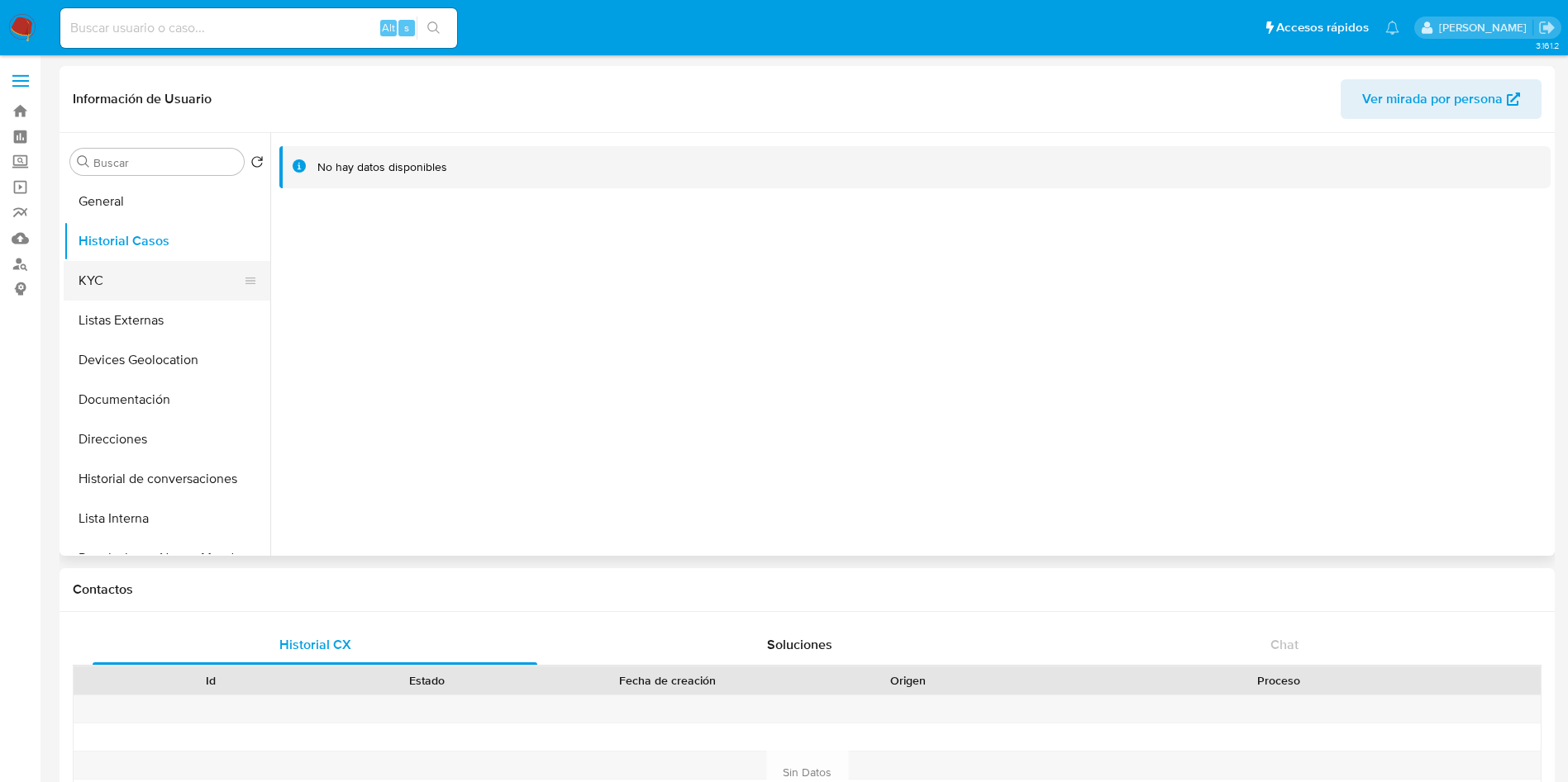
click at [127, 286] on button "KYC" at bounding box center [160, 281] width 193 height 40
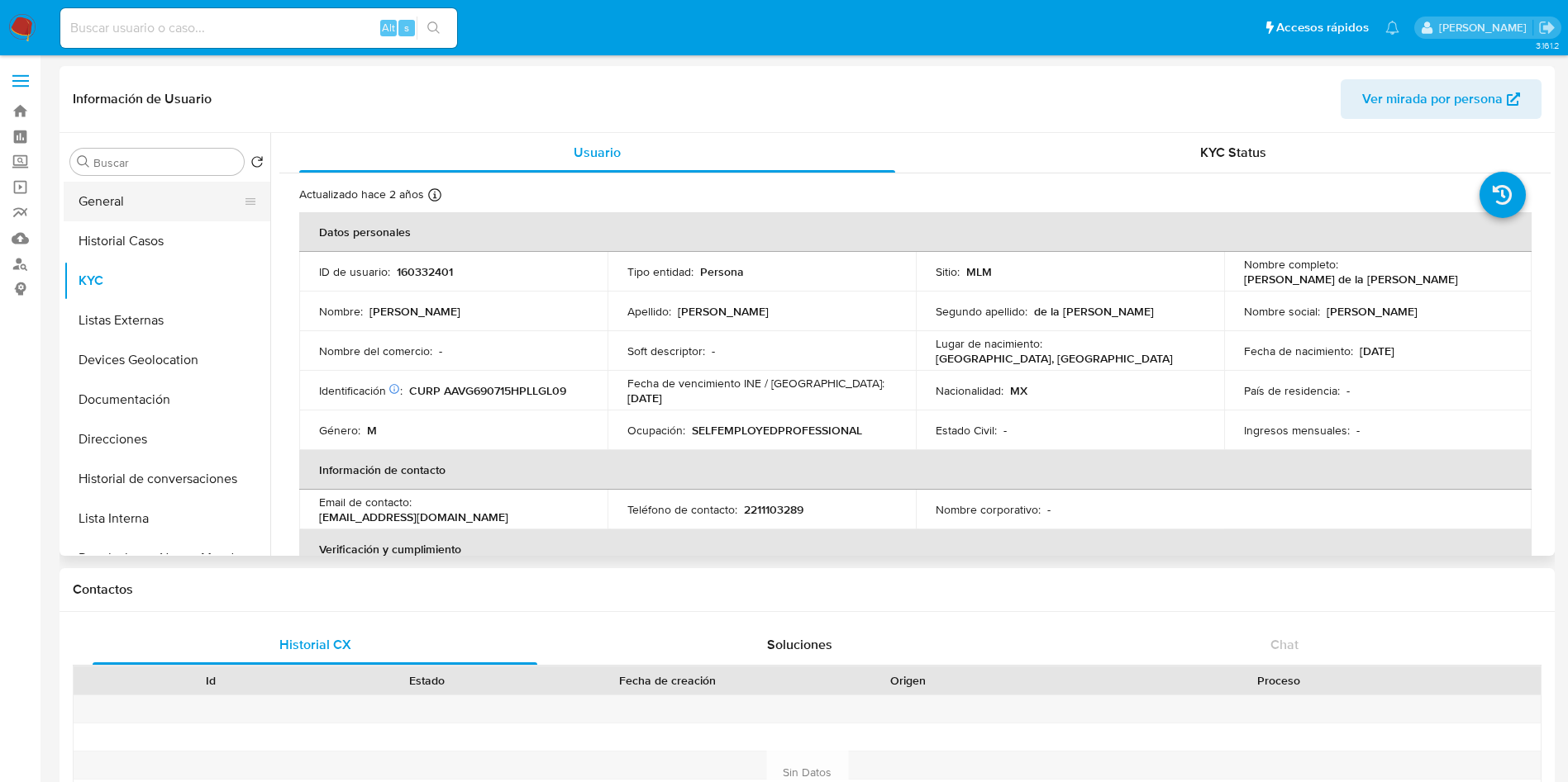
click at [135, 202] on button "General" at bounding box center [160, 201] width 193 height 40
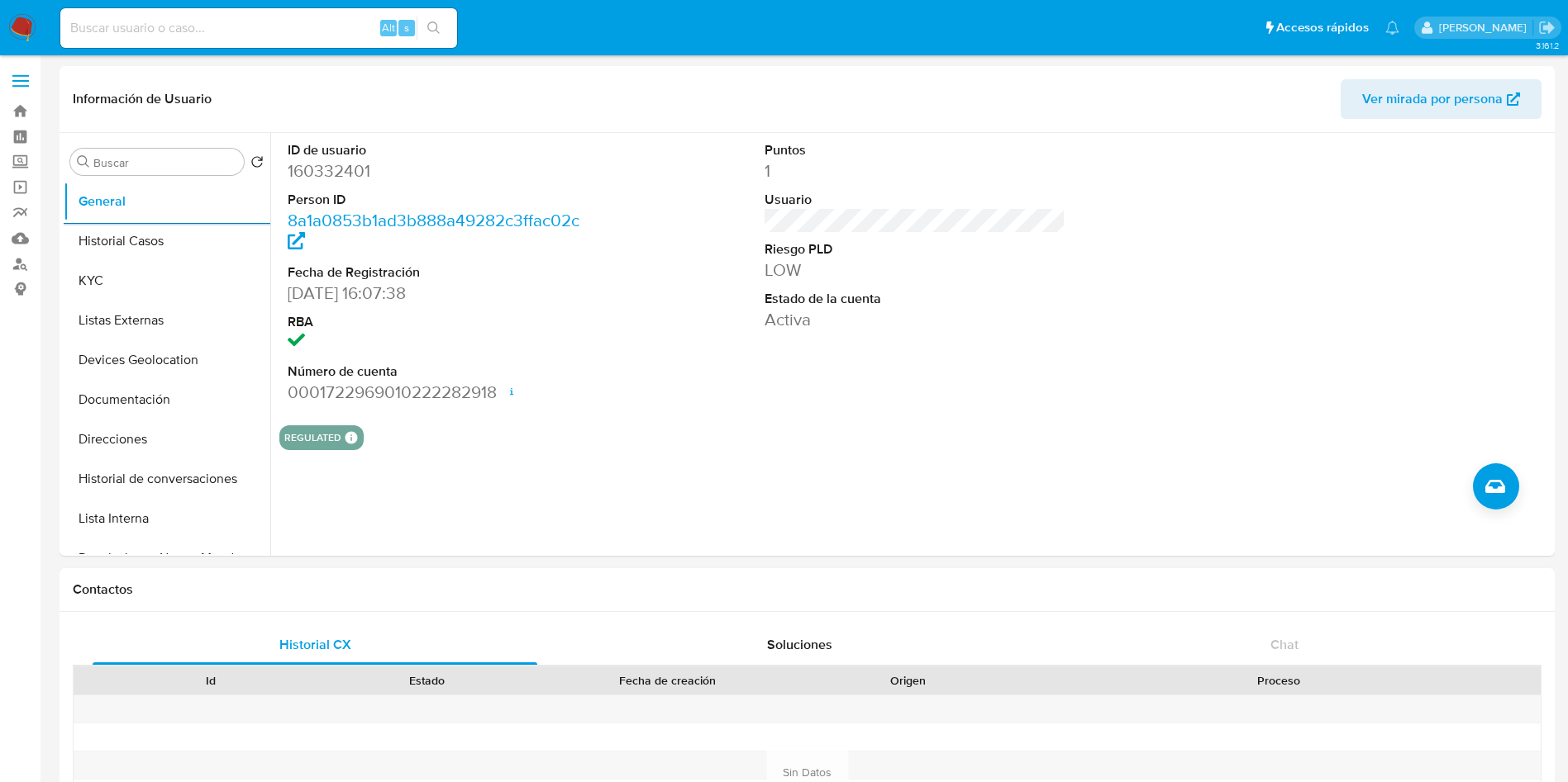
click at [222, 31] on input at bounding box center [258, 28] width 397 height 22
paste input "558034512"
type input "558034512"
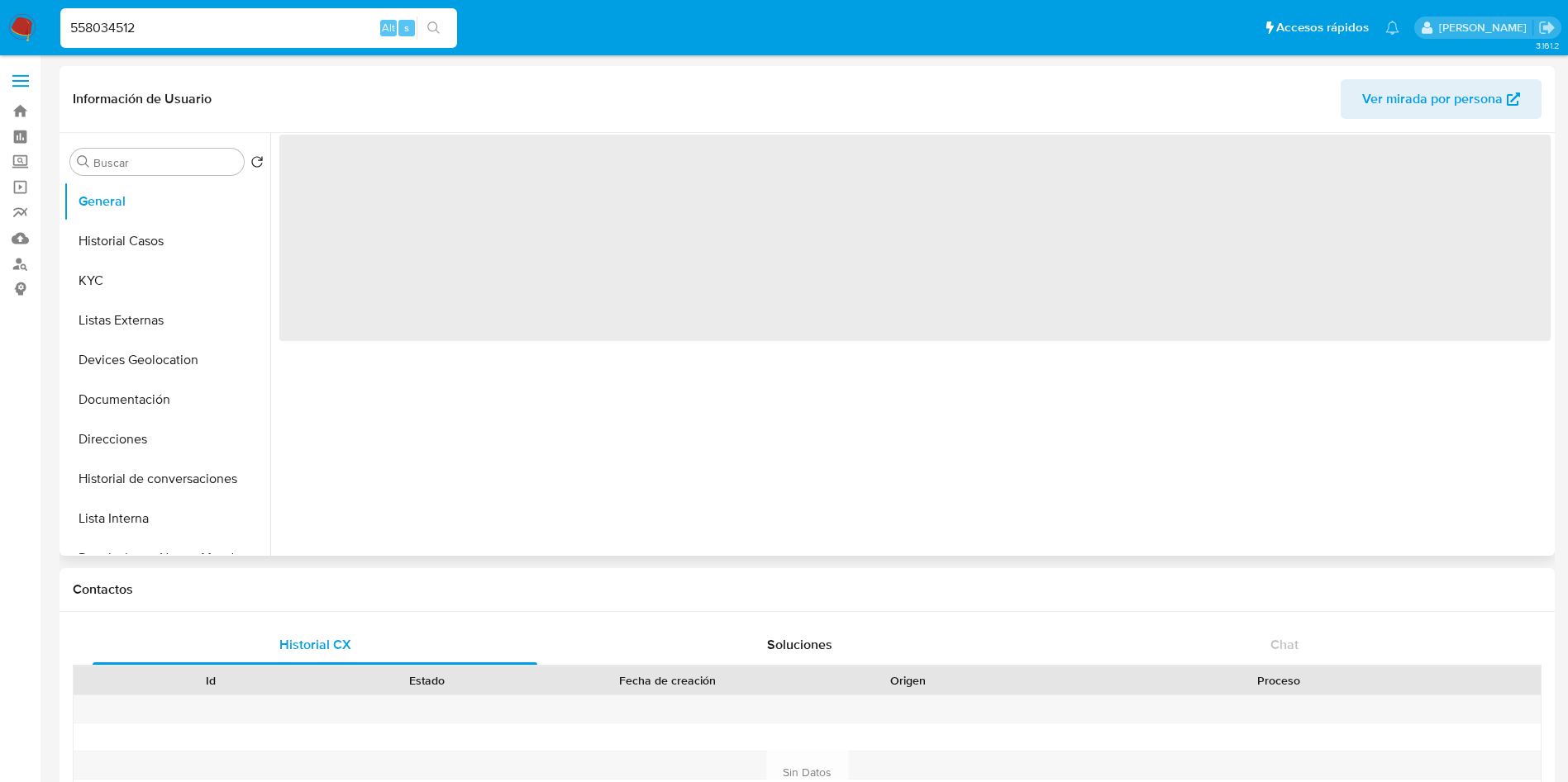
select select "10"
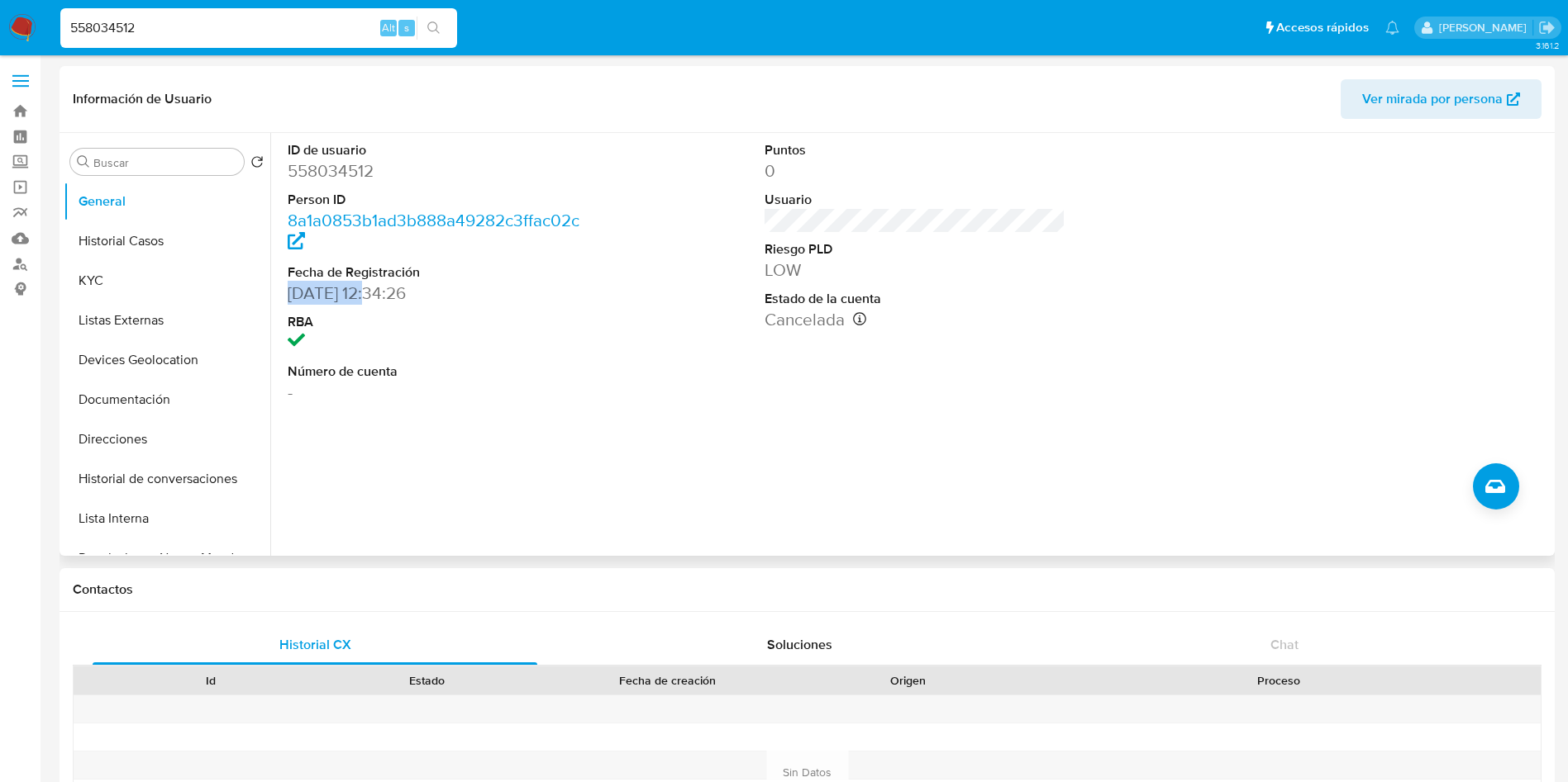
drag, startPoint x: 289, startPoint y: 296, endPoint x: 555, endPoint y: 489, distance: 328.6
click at [377, 291] on dd "[DATE] 12:34:26" at bounding box center [438, 293] width 302 height 23
copy dd "[DATE]"
drag, startPoint x: 236, startPoint y: 24, endPoint x: 41, endPoint y: -30, distance: 202.3
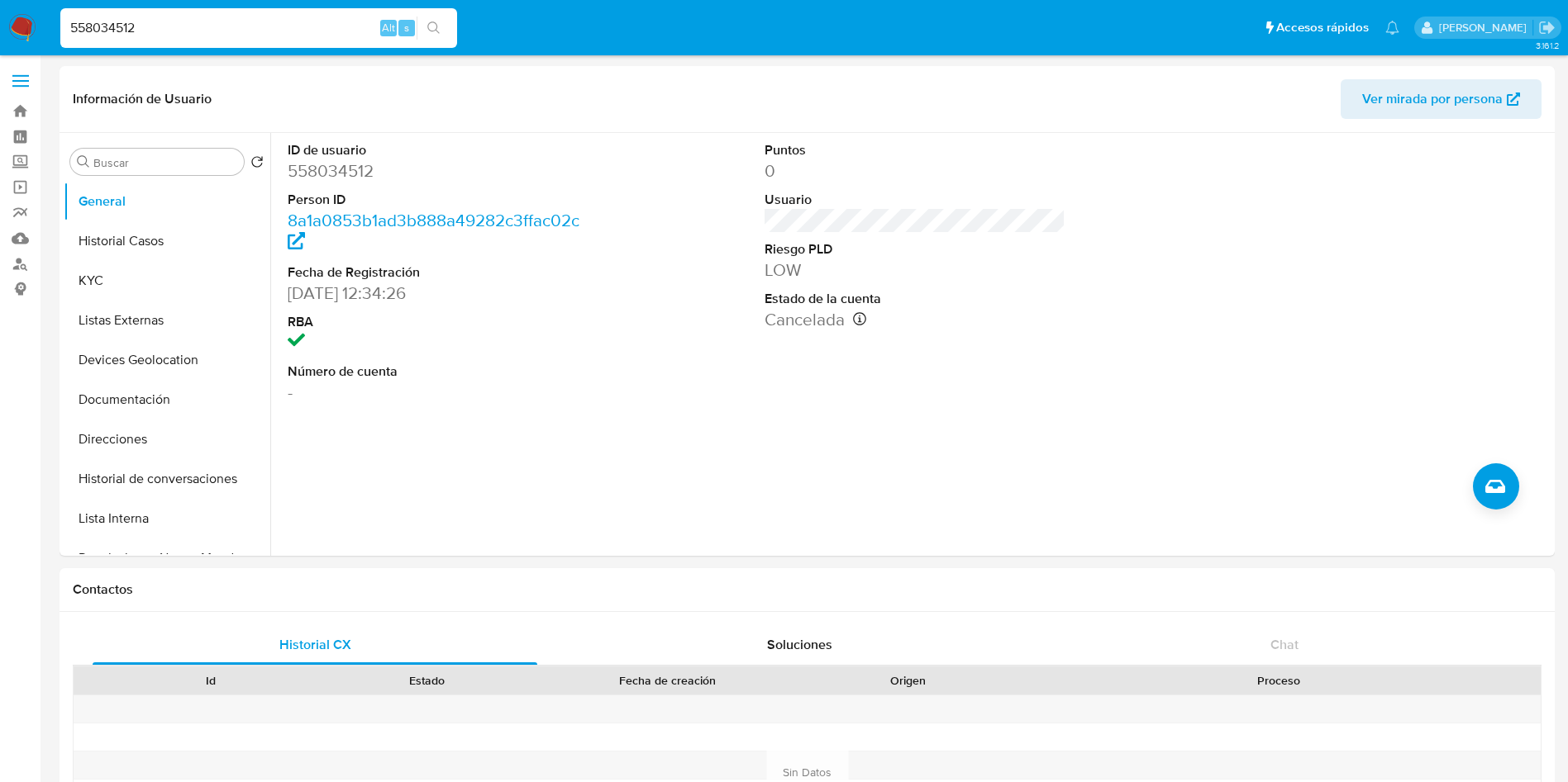
paste input "141628709"
type input "141628709"
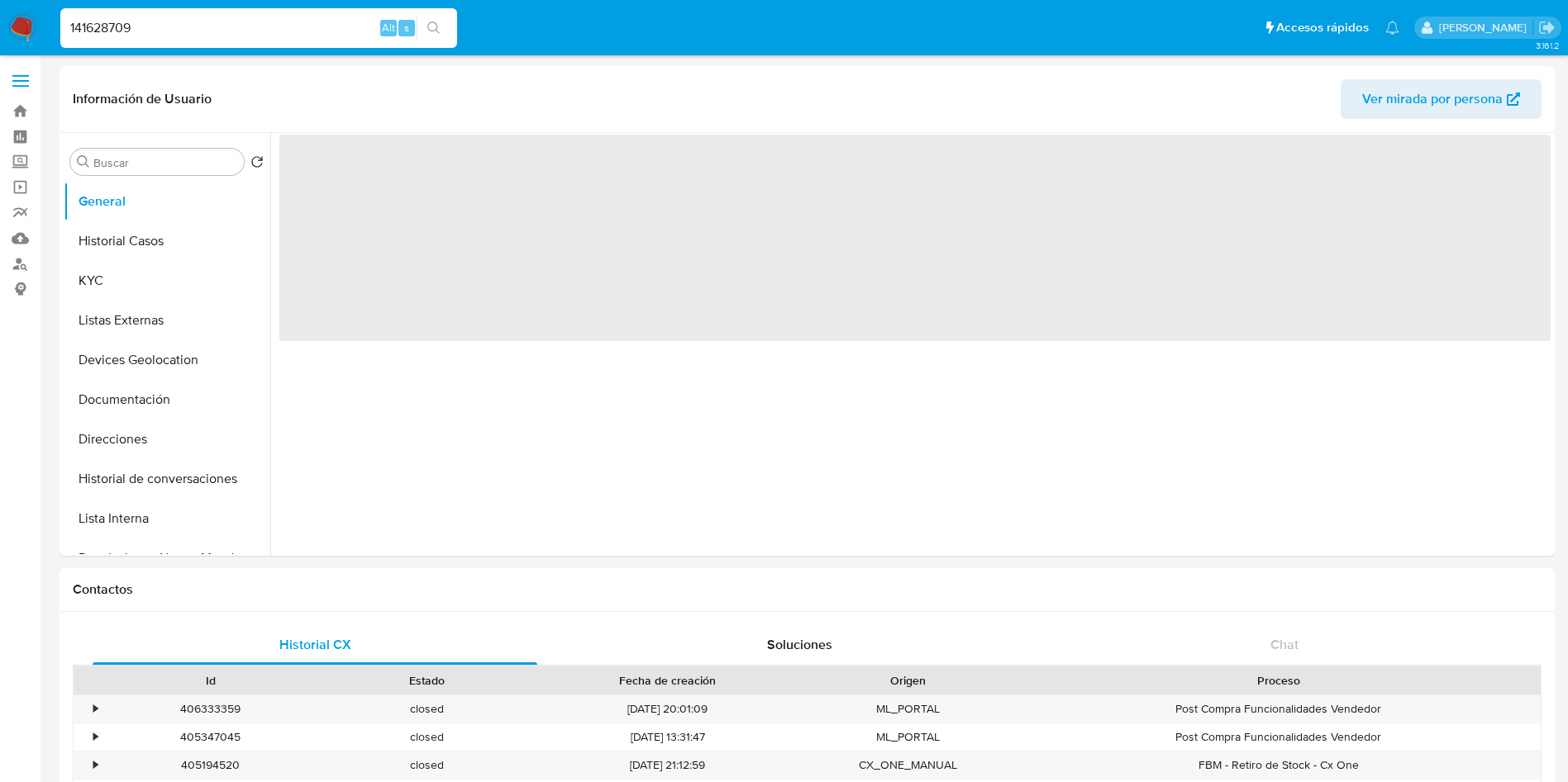
select select "10"
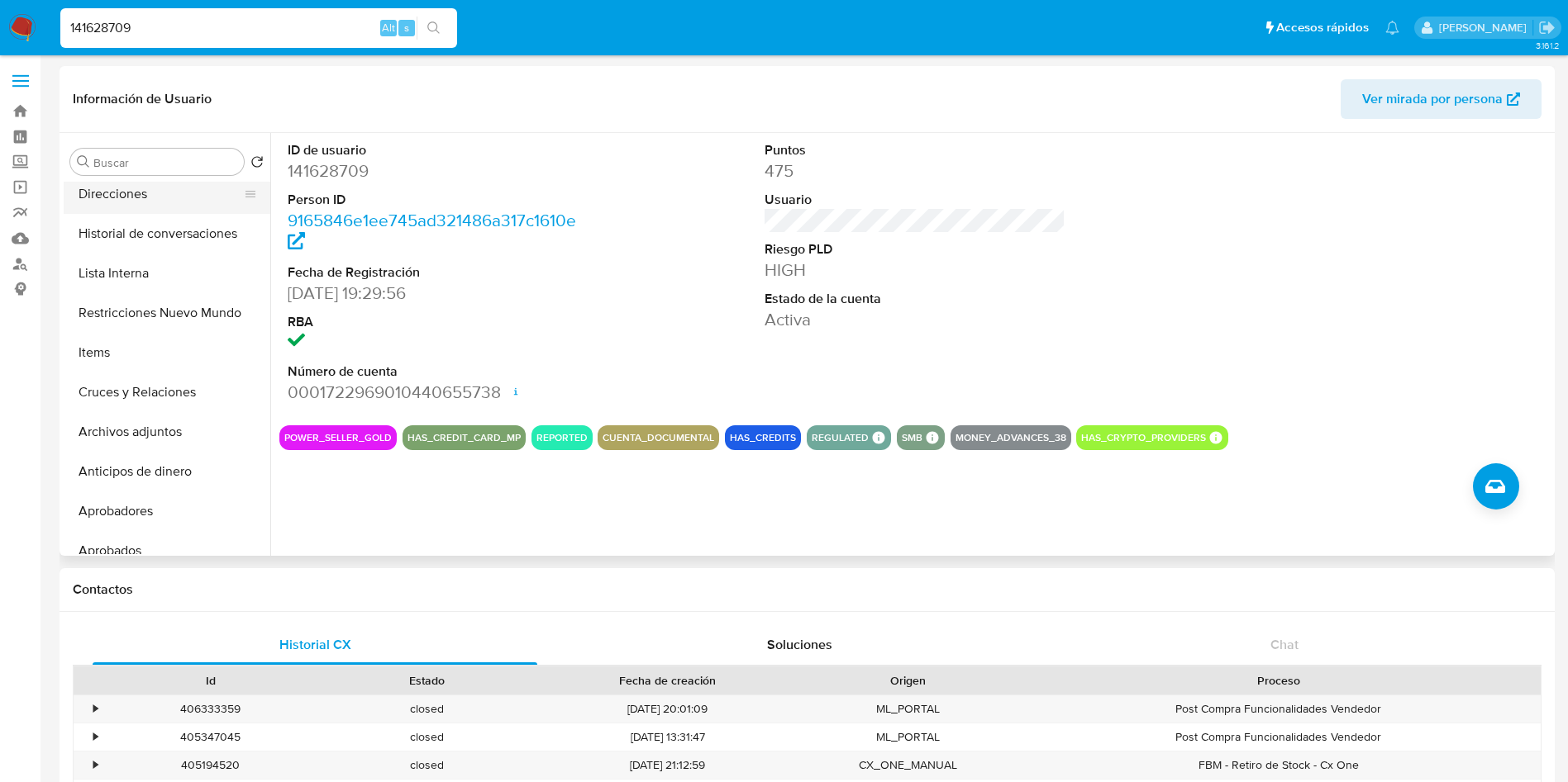
scroll to position [248, 0]
click at [166, 352] on button "Items" at bounding box center [160, 351] width 193 height 40
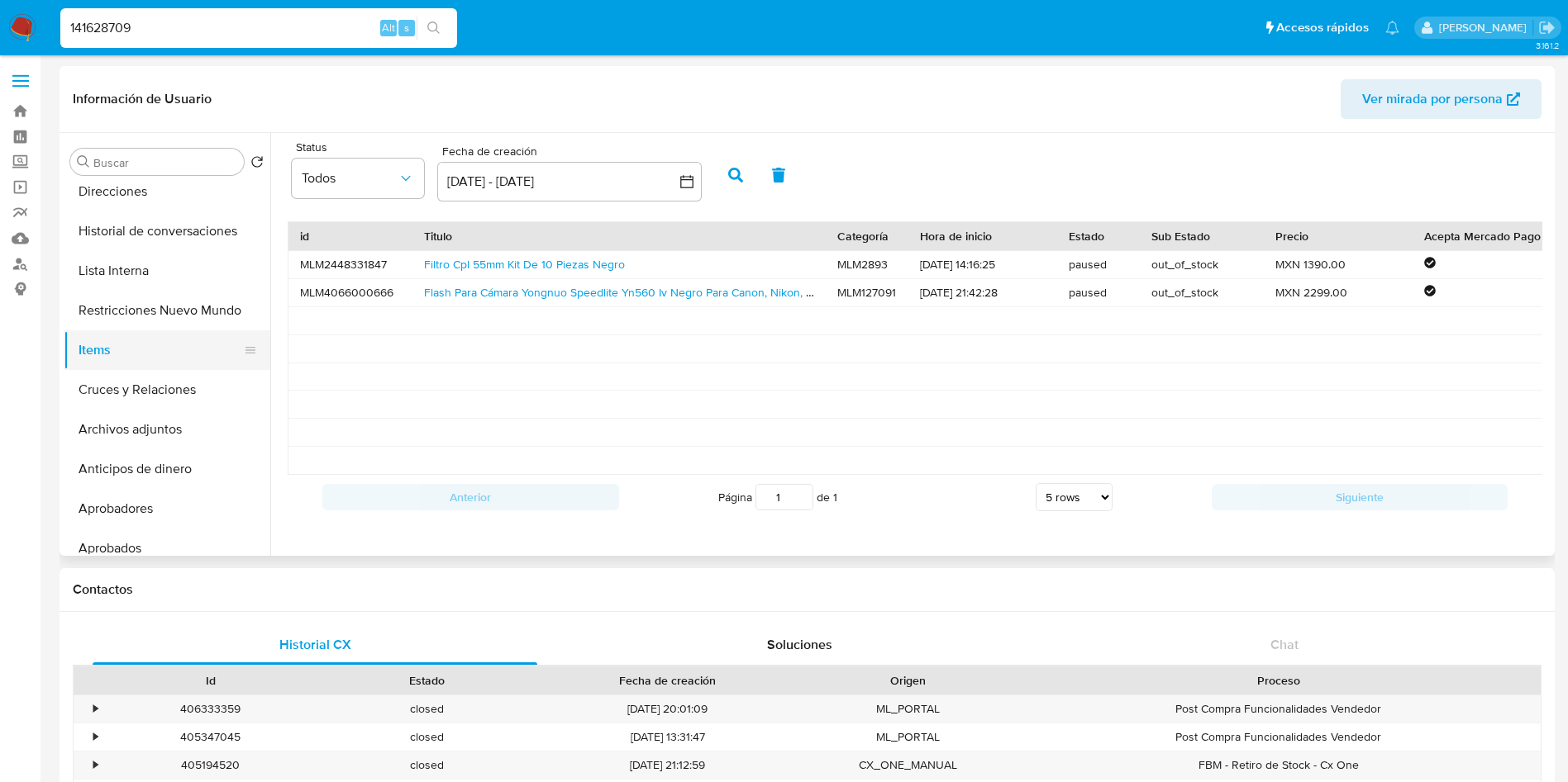
scroll to position [0, 0]
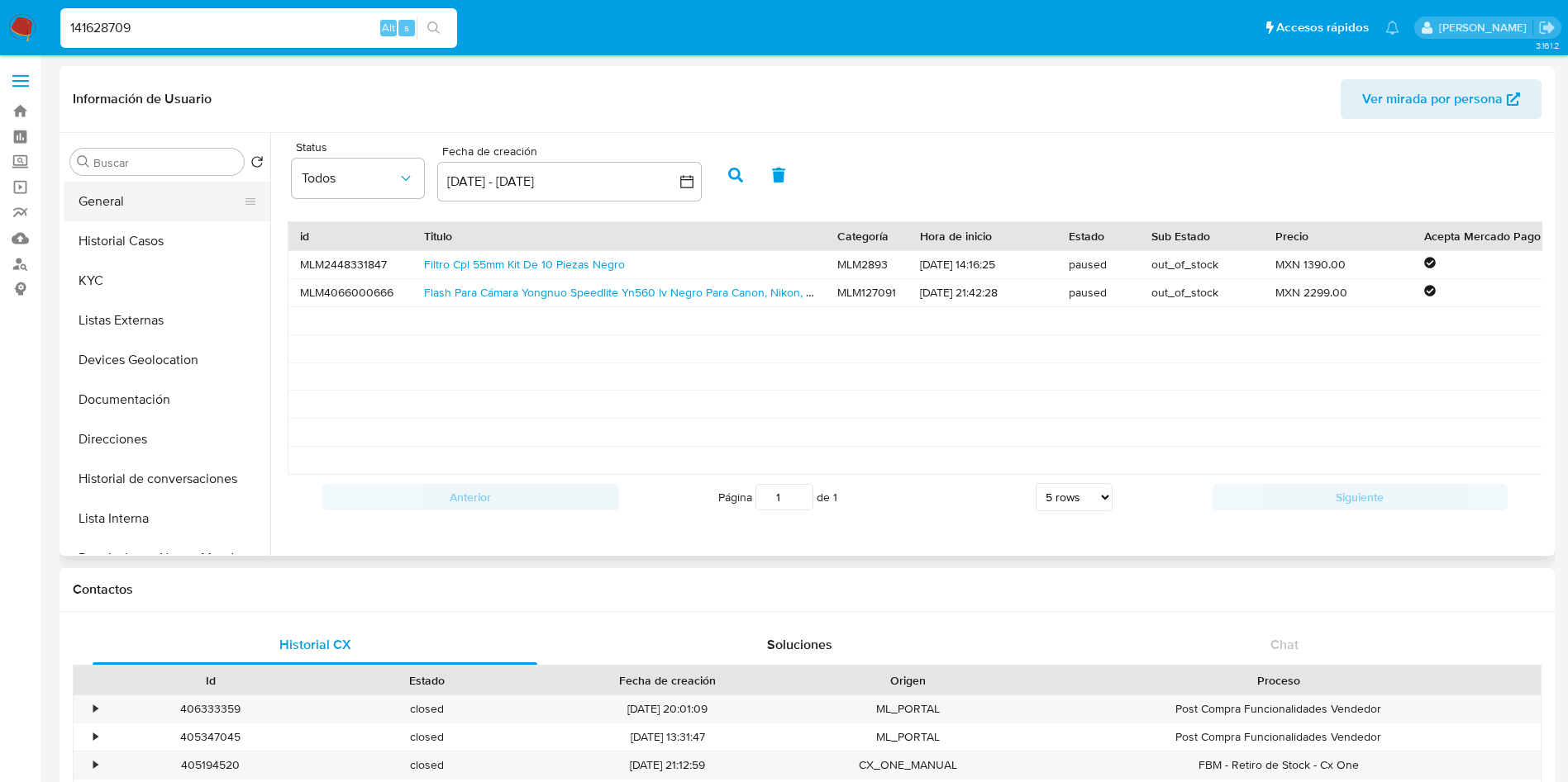
click at [129, 199] on button "General" at bounding box center [160, 201] width 193 height 40
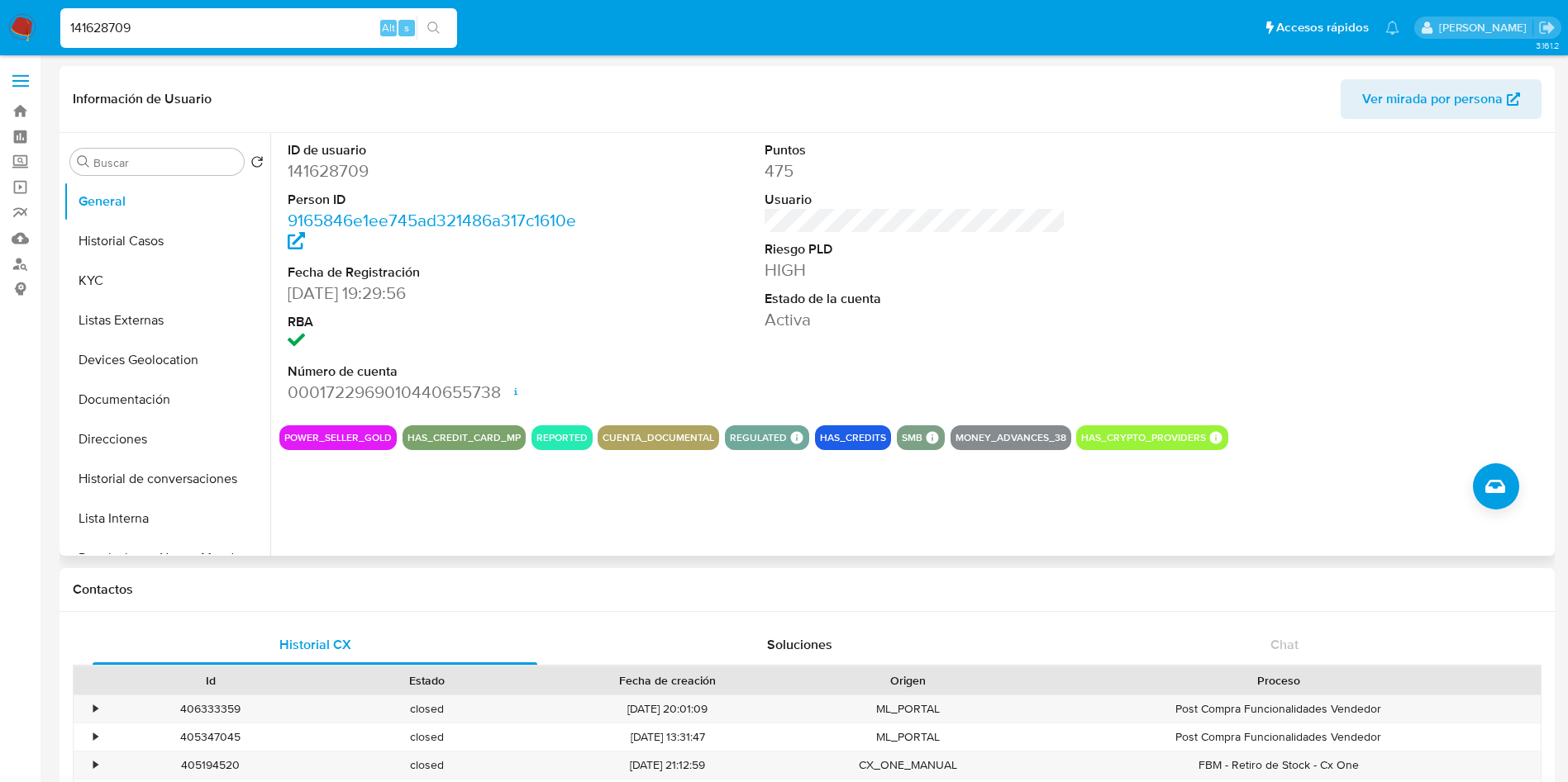
click at [1357, 252] on div at bounding box center [1392, 273] width 318 height 279
click at [174, 10] on div "141628709 Alt s" at bounding box center [258, 28] width 397 height 40
click at [175, 29] on input "141628709" at bounding box center [258, 28] width 397 height 22
drag, startPoint x: 176, startPoint y: 26, endPoint x: 0, endPoint y: -39, distance: 187.6
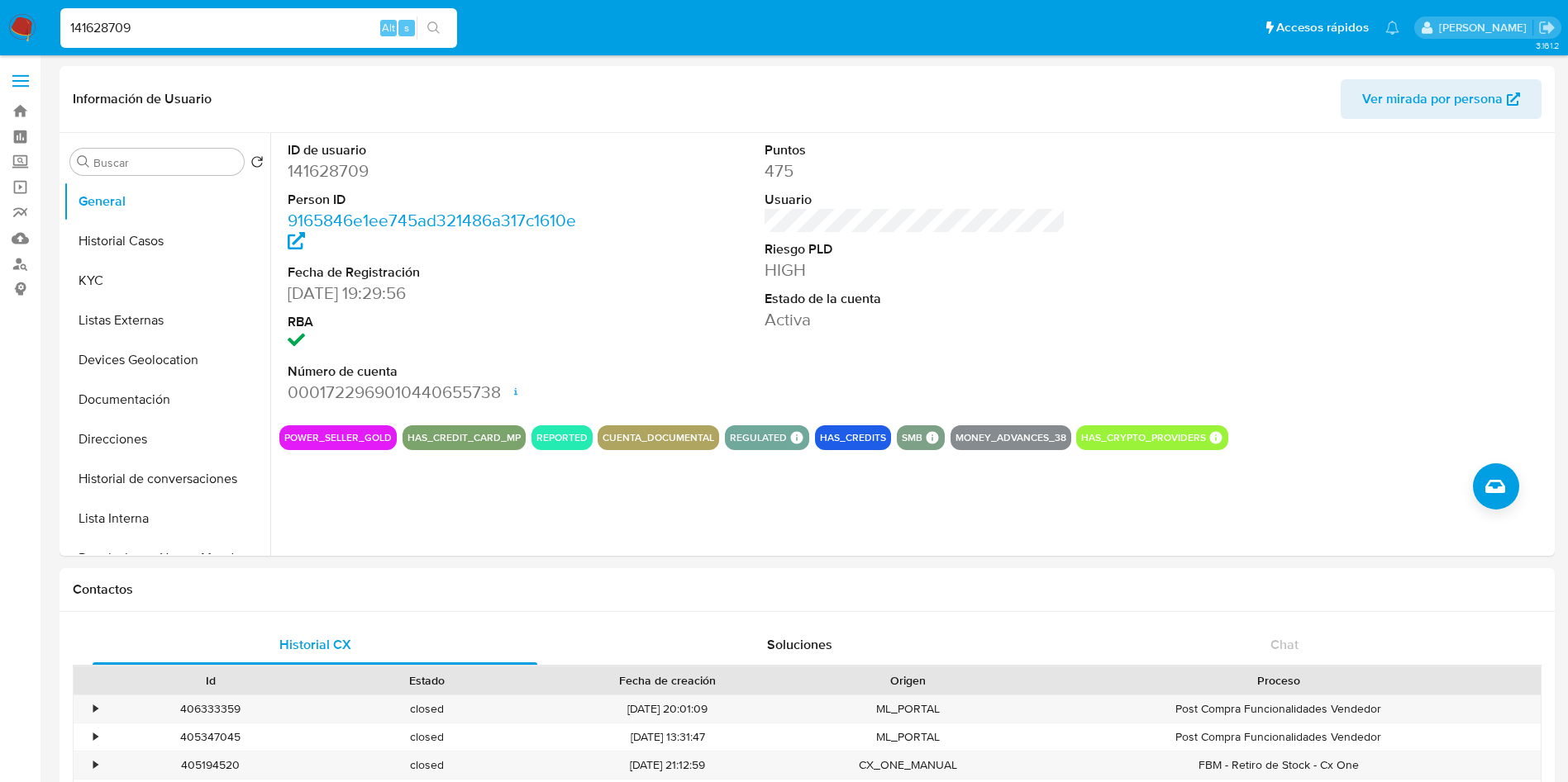
paste input "643776486"
type input "643776486"
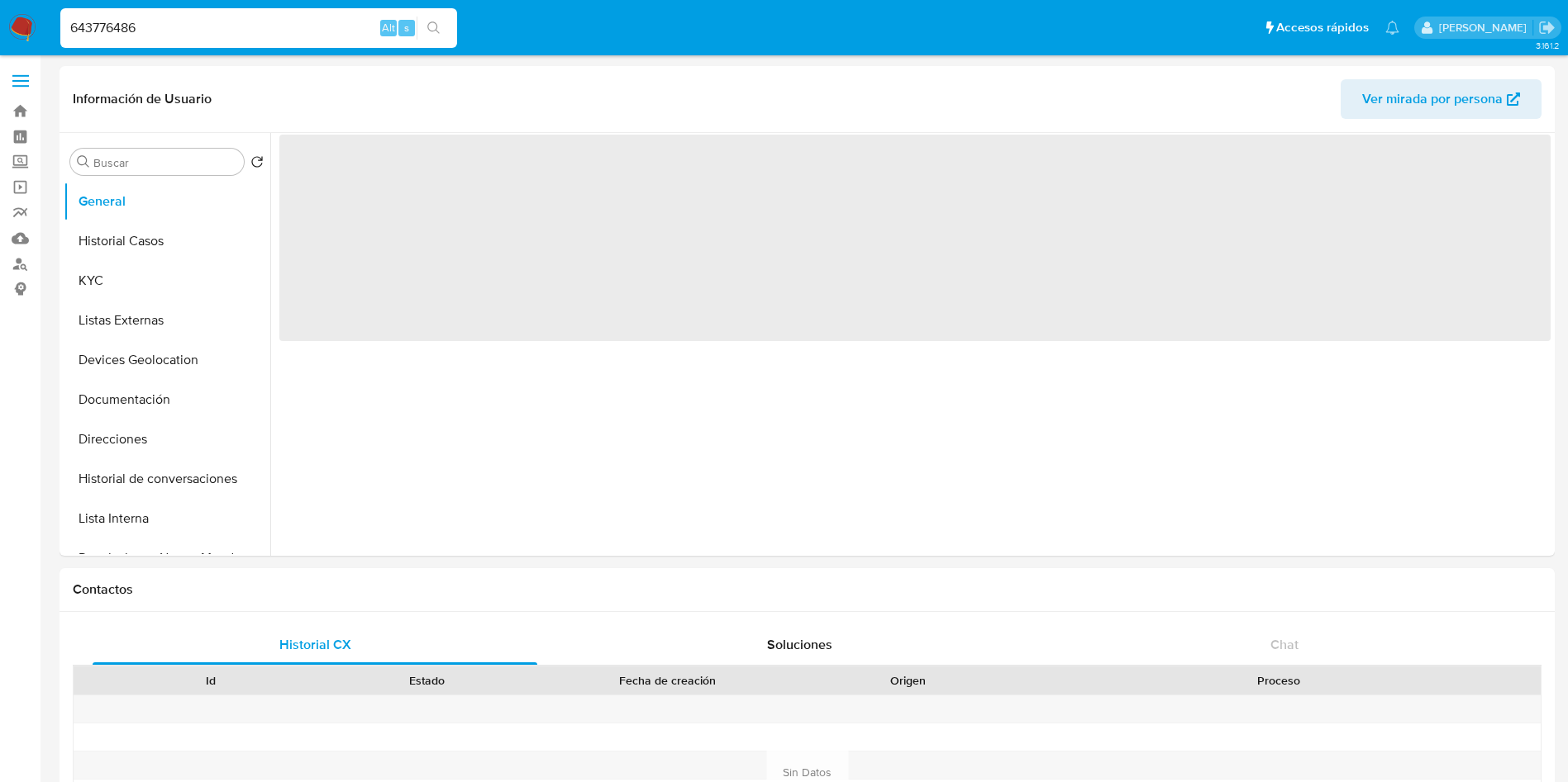
select select "10"
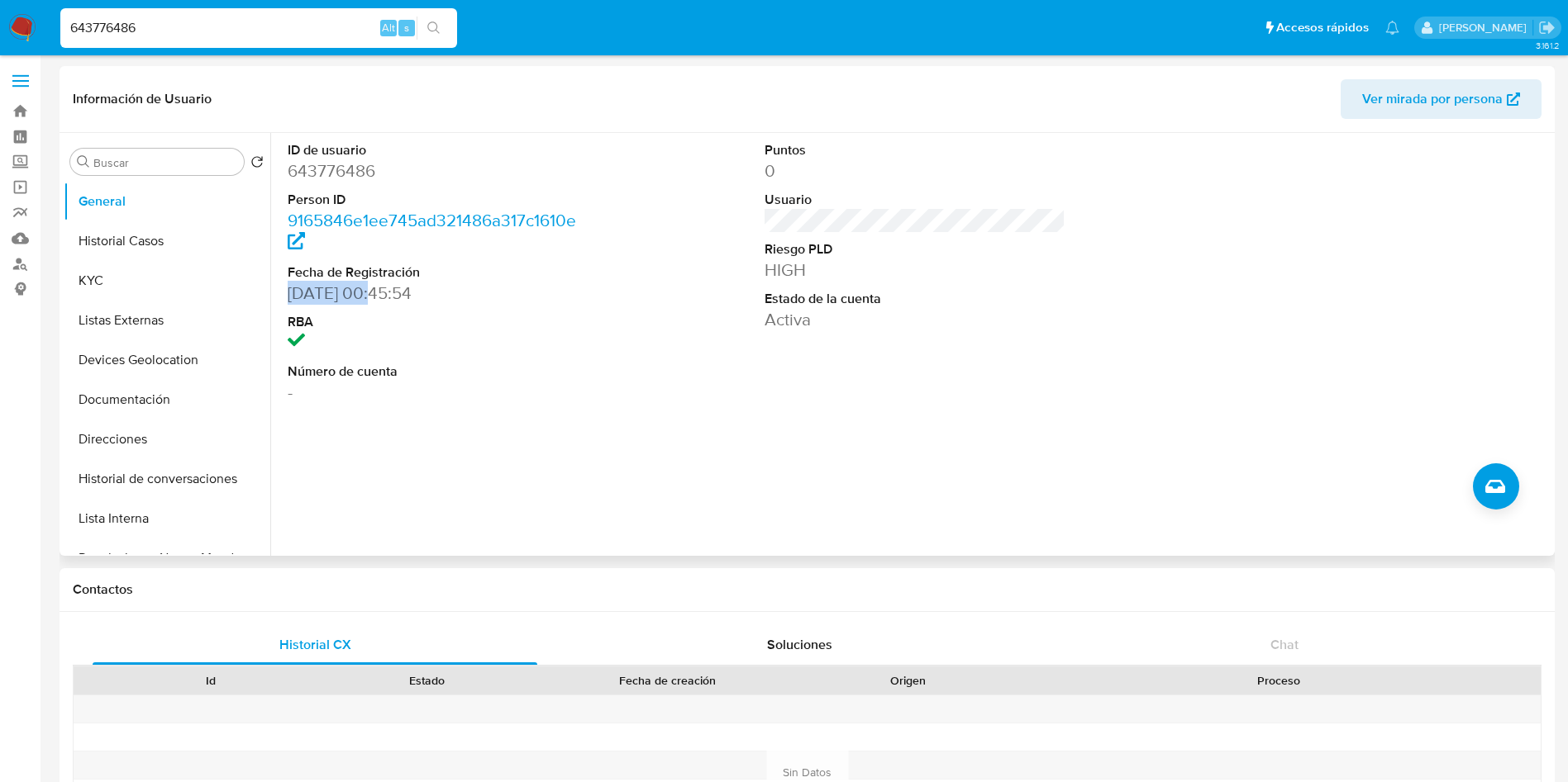
drag, startPoint x: 287, startPoint y: 293, endPoint x: 367, endPoint y: 293, distance: 80.0
click at [367, 293] on div "ID de usuario 643776486 Person ID 9165846e1ee745ad321486a317c1610e Fecha de Reg…" at bounding box center [438, 273] width 318 height 279
copy dd "[DATE]"
